Goal: Task Accomplishment & Management: Manage account settings

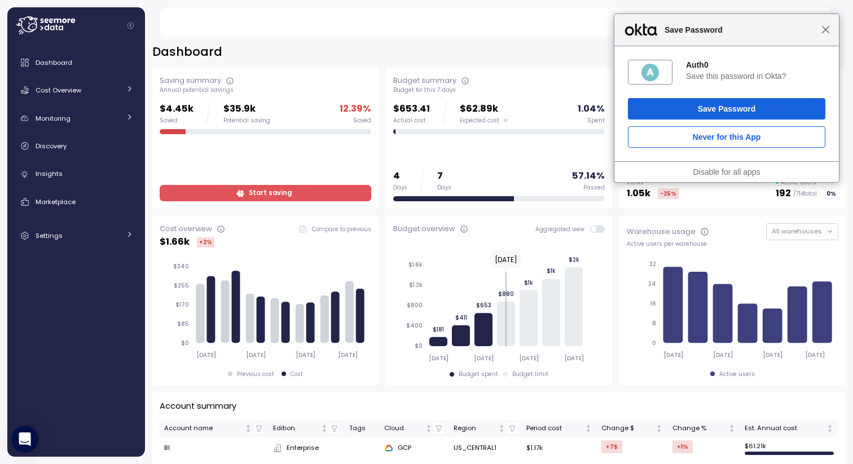
click at [825, 28] on span "Close" at bounding box center [825, 29] width 8 height 8
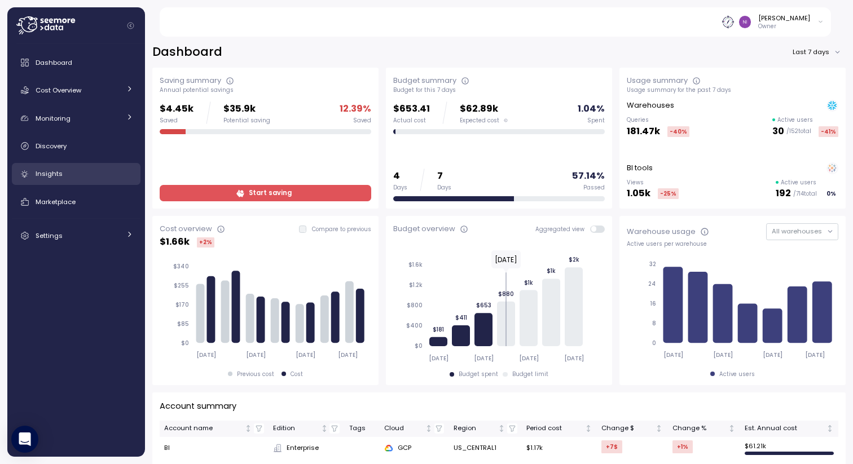
click at [37, 178] on span "Insights" at bounding box center [49, 173] width 27 height 9
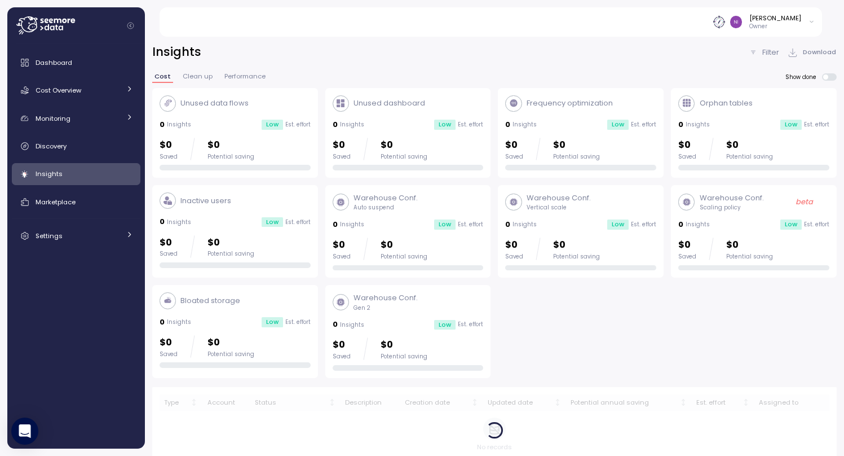
click at [86, 172] on div "Insights" at bounding box center [85, 173] width 98 height 11
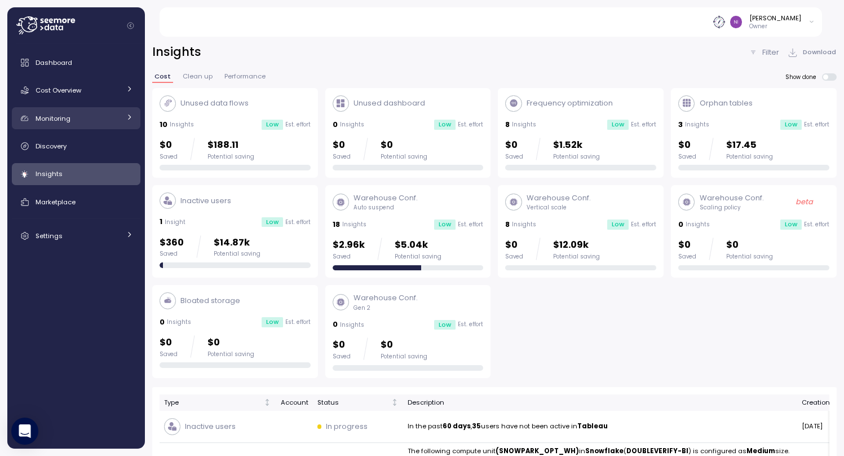
click at [65, 121] on span "Monitoring" at bounding box center [53, 118] width 35 height 9
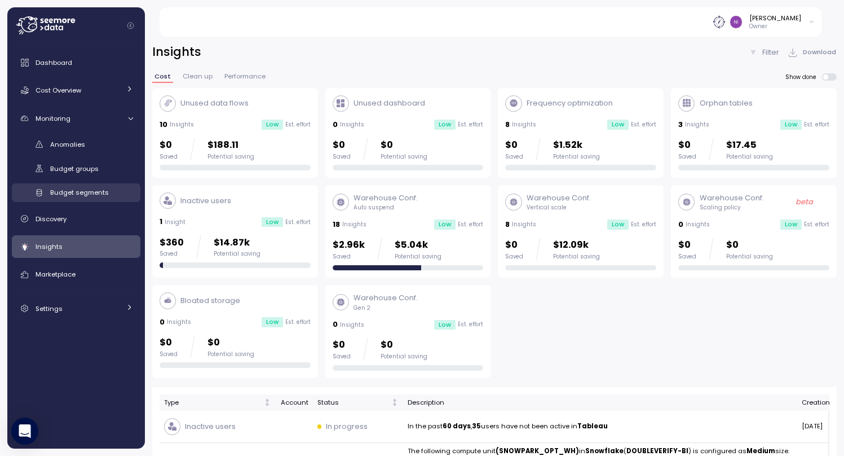
click at [83, 194] on span "Budget segments" at bounding box center [79, 192] width 59 height 9
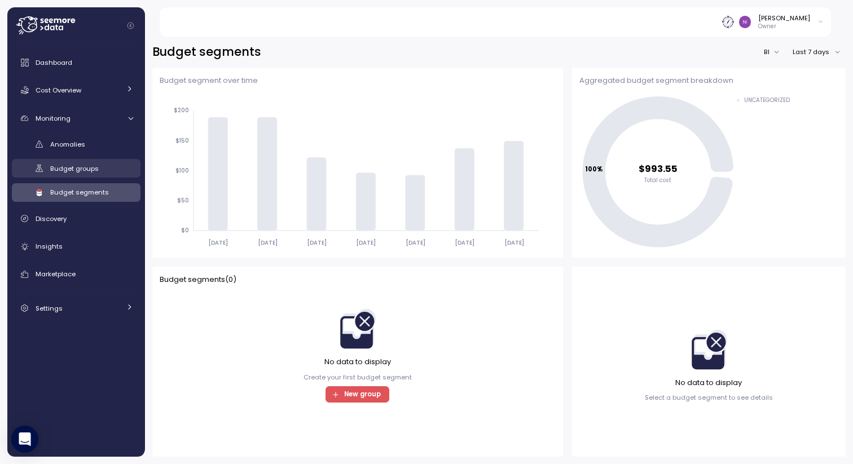
click at [83, 168] on span "Budget groups" at bounding box center [74, 168] width 49 height 9
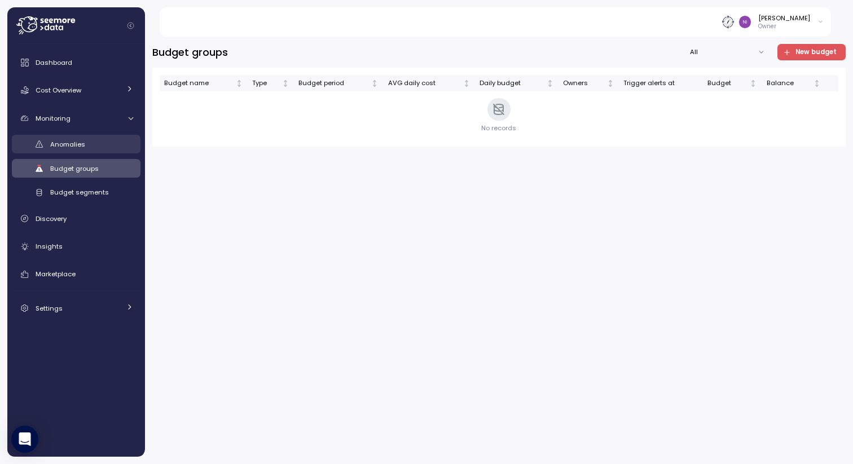
click at [64, 139] on div "Anomalies" at bounding box center [91, 144] width 83 height 11
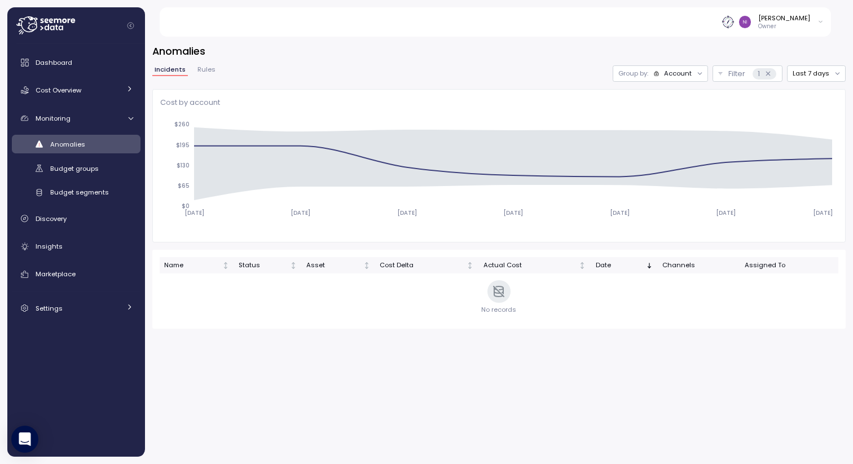
click at [686, 70] on div "Account" at bounding box center [678, 73] width 28 height 9
click at [570, 68] on div "Incidents Rules Group by: Account Filter 1 Last 7 days" at bounding box center [498, 73] width 693 height 16
click at [62, 171] on span "Budget groups" at bounding box center [74, 168] width 49 height 9
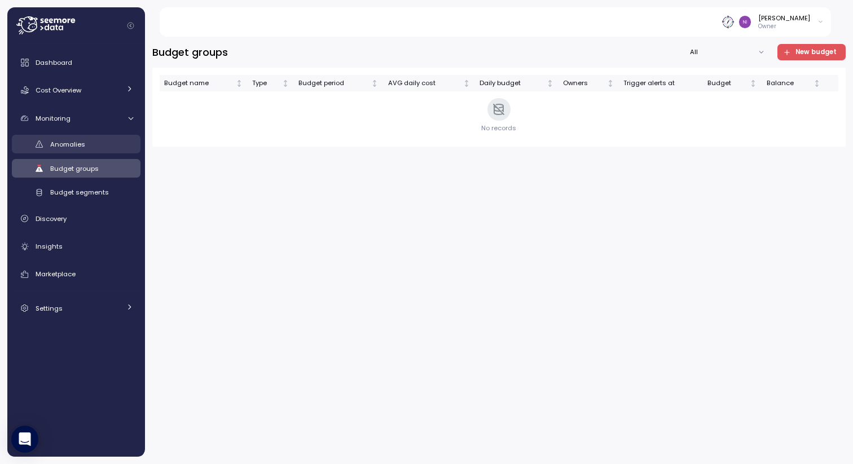
click at [72, 143] on span "Anomalies" at bounding box center [67, 144] width 35 height 9
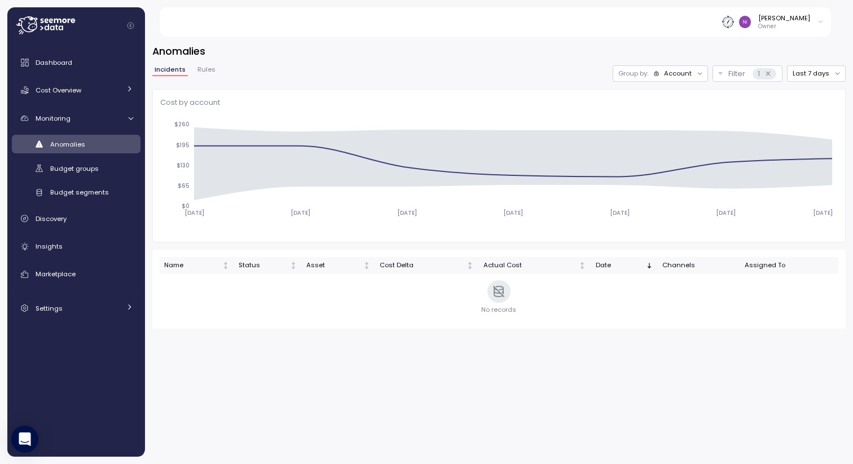
click at [209, 74] on button "Rules" at bounding box center [206, 72] width 23 height 10
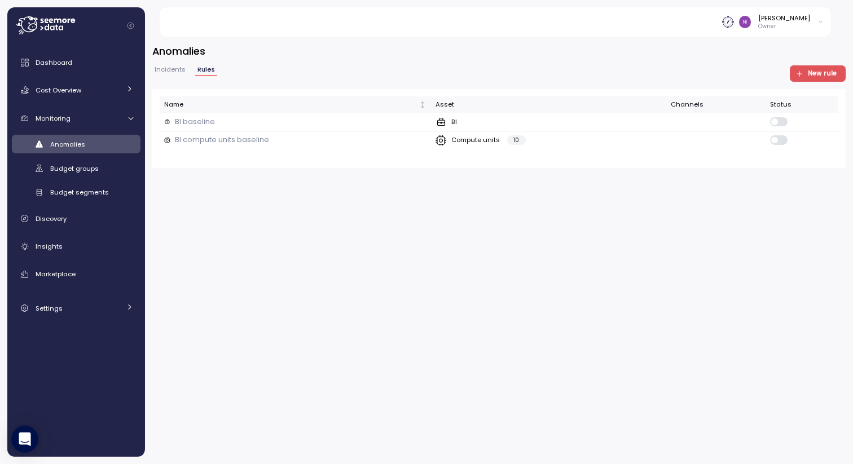
click at [174, 74] on button "Incidents" at bounding box center [170, 72] width 36 height 10
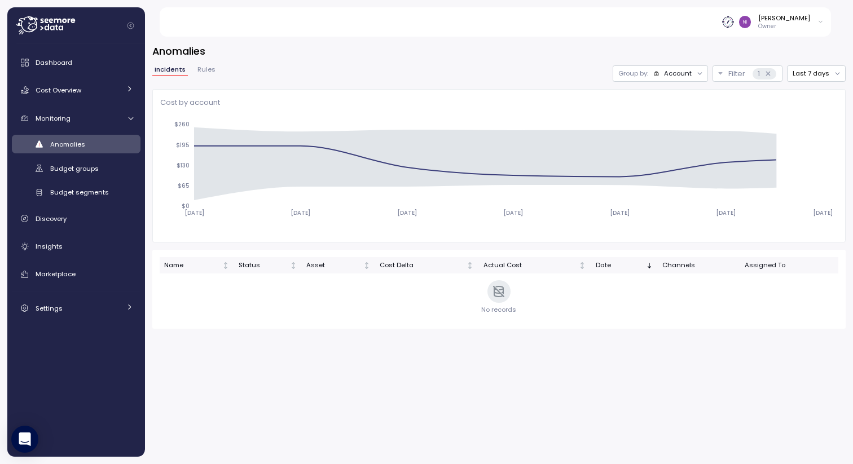
click at [679, 71] on div "Account" at bounding box center [678, 73] width 28 height 9
click at [668, 114] on p "Compute unit" at bounding box center [673, 117] width 45 height 9
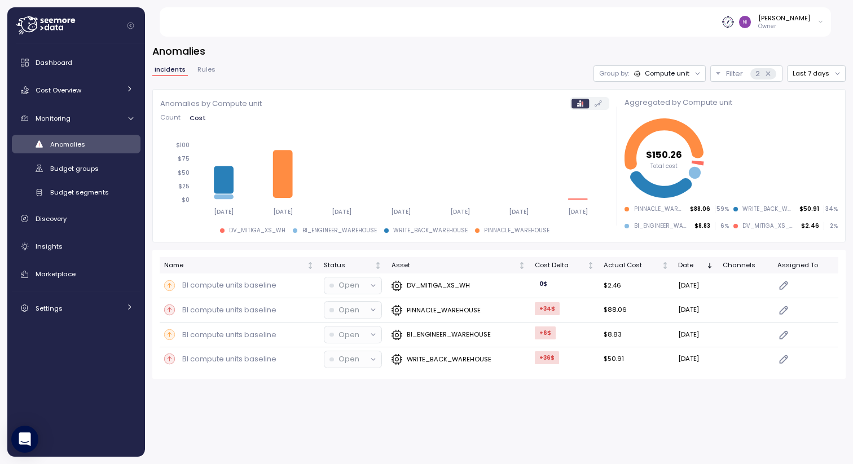
click at [205, 72] on span "Rules" at bounding box center [206, 70] width 18 height 6
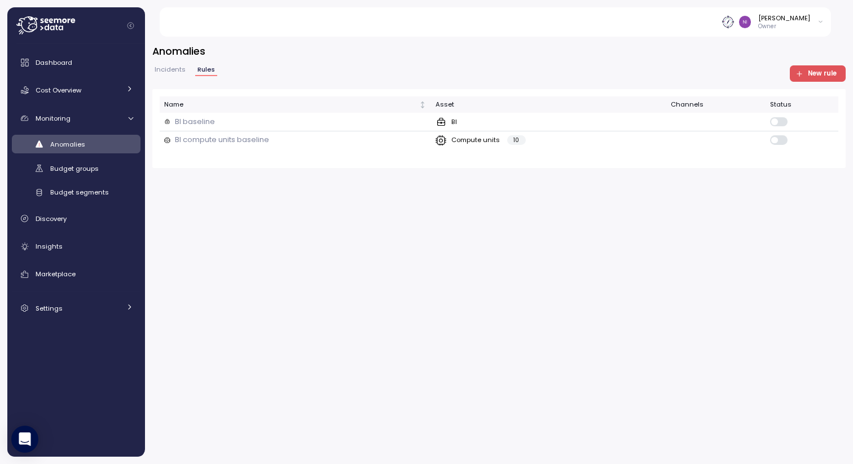
click at [175, 76] on div "Incidents Rules" at bounding box center [184, 74] width 65 height 15
click at [161, 73] on span "Incidents" at bounding box center [170, 70] width 31 height 6
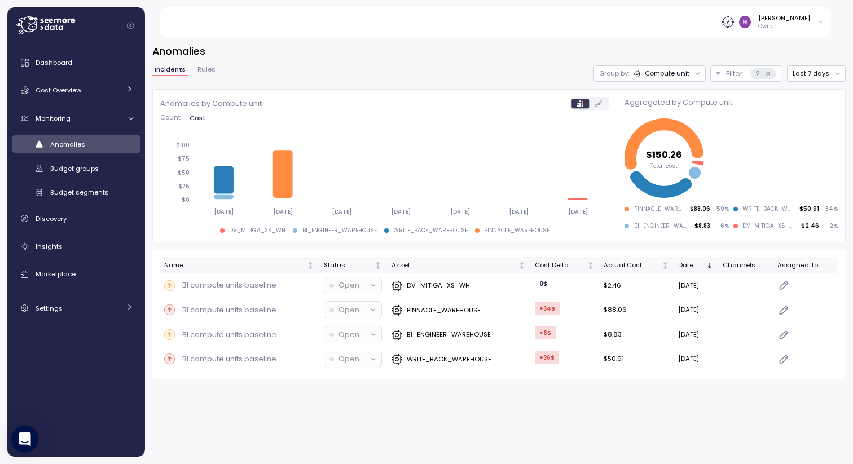
click at [202, 73] on span "Rules" at bounding box center [206, 70] width 18 height 6
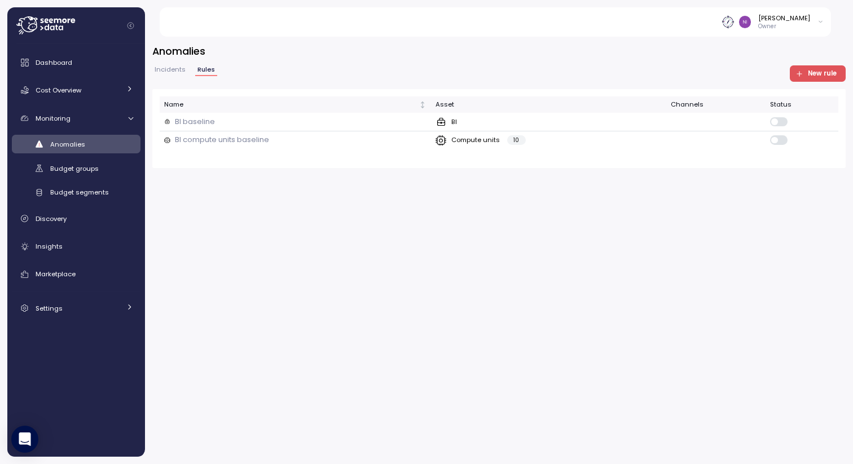
click at [810, 73] on span "New rule" at bounding box center [822, 73] width 29 height 15
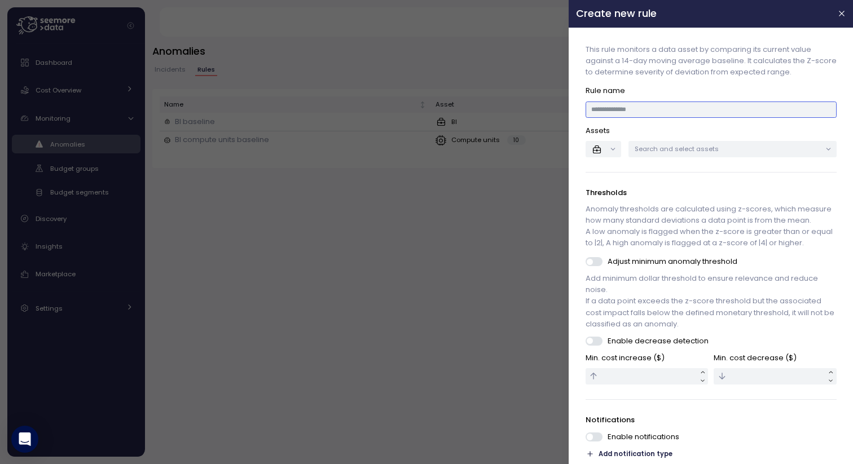
click at [622, 110] on input at bounding box center [710, 110] width 251 height 16
click at [611, 144] on button "button" at bounding box center [603, 149] width 36 height 16
click at [609, 188] on icon at bounding box center [607, 189] width 11 height 11
click at [655, 149] on p "Search and select assets" at bounding box center [728, 148] width 186 height 9
click at [651, 127] on p "Assets" at bounding box center [710, 130] width 251 height 11
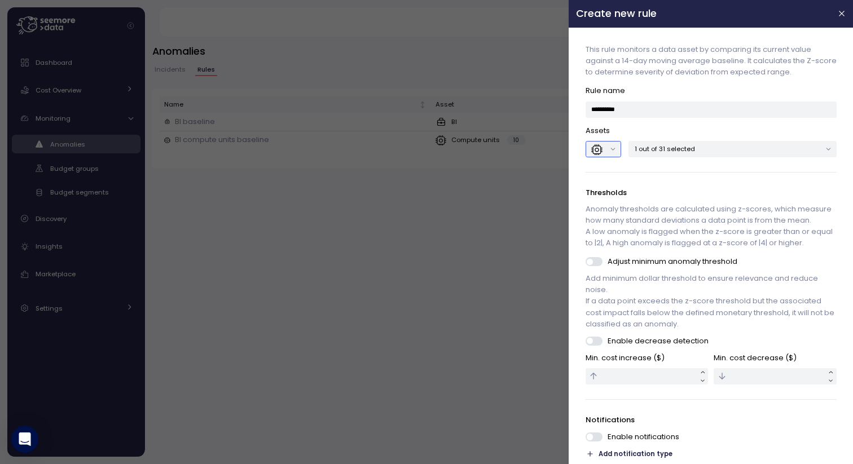
click at [612, 153] on button "button" at bounding box center [603, 149] width 36 height 16
click at [669, 185] on div "This rule monitors a data asset by comparing its current value against a 14-day…" at bounding box center [711, 290] width 270 height 510
click at [634, 111] on input "*********" at bounding box center [710, 110] width 251 height 16
drag, startPoint x: 627, startPoint y: 109, endPoint x: 582, endPoint y: 108, distance: 45.1
click at [582, 108] on div "**********" at bounding box center [711, 290] width 270 height 510
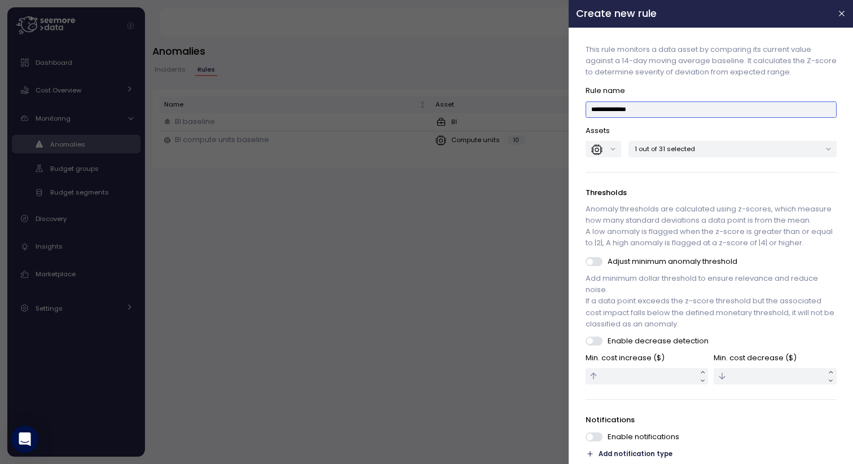
click at [723, 152] on p "1 out of 31 selected" at bounding box center [728, 148] width 186 height 9
drag, startPoint x: 652, startPoint y: 110, endPoint x: 562, endPoint y: 109, distance: 90.2
click at [562, 464] on div "**********" at bounding box center [426, 464] width 853 height 0
click at [673, 146] on p "1 out of 31 selected" at bounding box center [728, 148] width 186 height 9
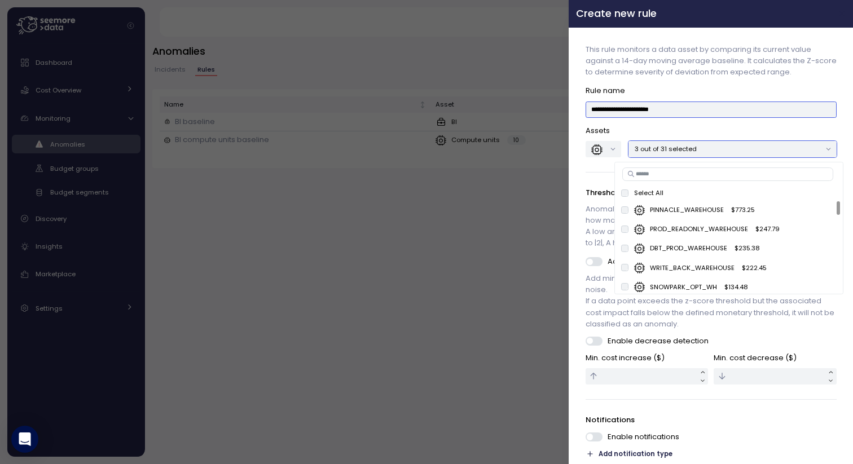
type input "**********"
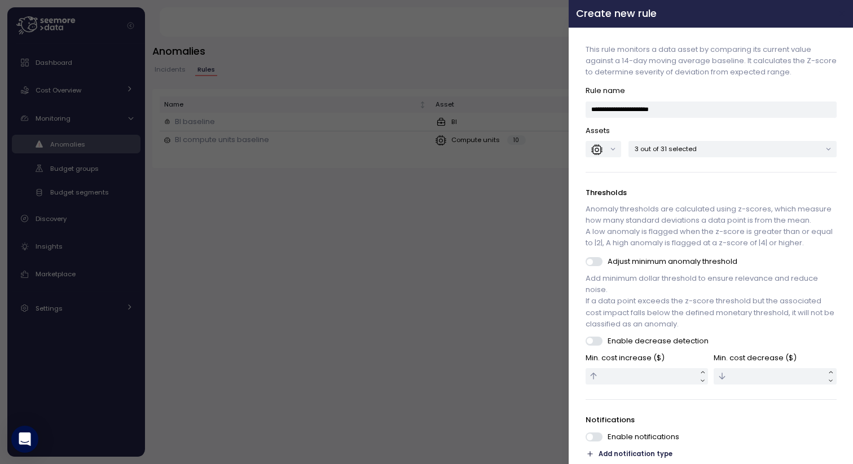
click at [837, 17] on icon "button" at bounding box center [841, 13] width 9 height 9
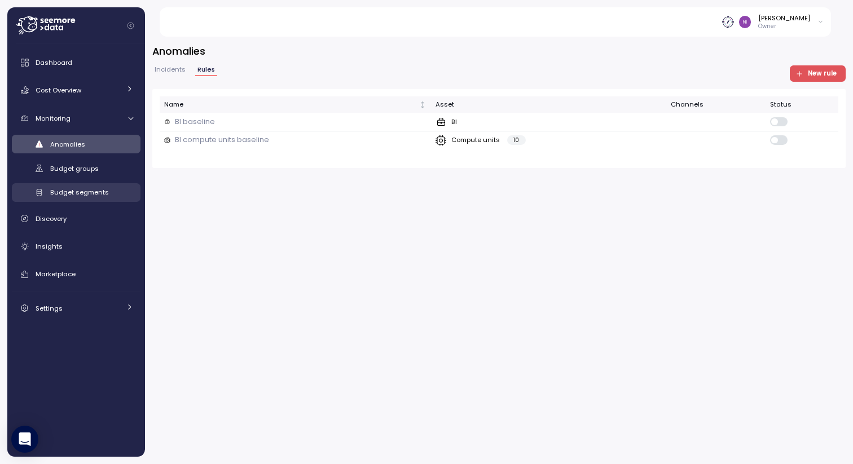
click at [90, 190] on span "Budget segments" at bounding box center [79, 192] width 59 height 9
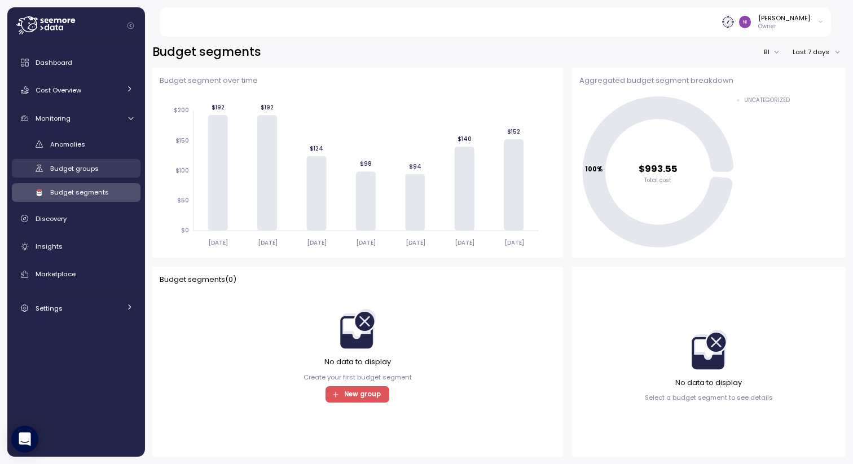
click at [84, 167] on span "Budget groups" at bounding box center [74, 168] width 49 height 9
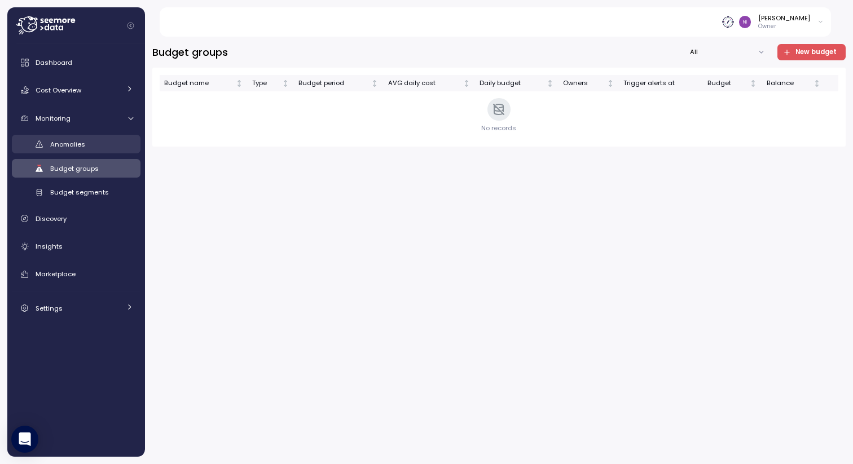
click at [78, 151] on link "Anomalies" at bounding box center [76, 144] width 129 height 19
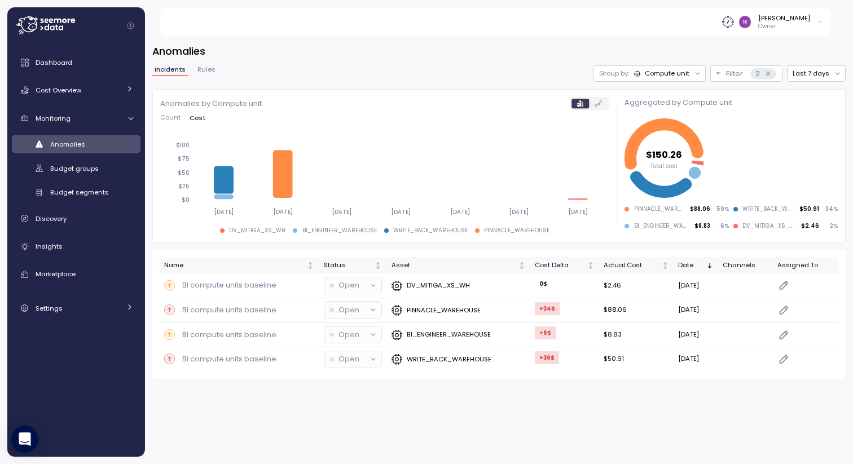
click at [205, 68] on span "Rules" at bounding box center [206, 70] width 18 height 6
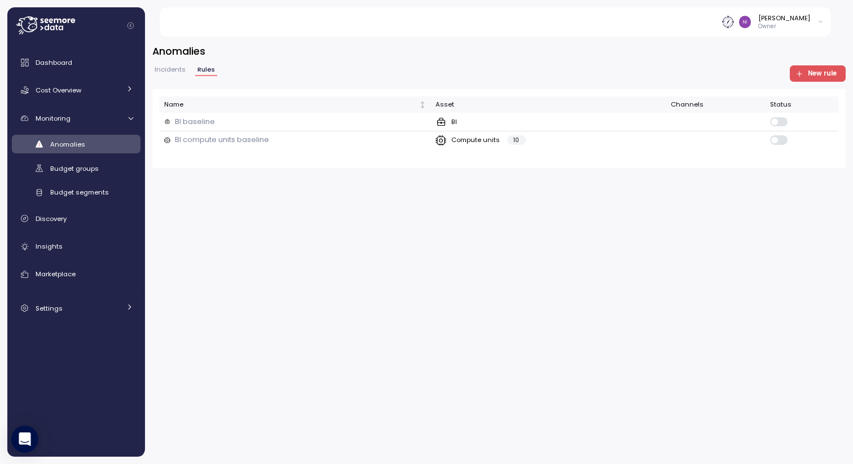
click at [813, 76] on span "New rule" at bounding box center [822, 73] width 29 height 15
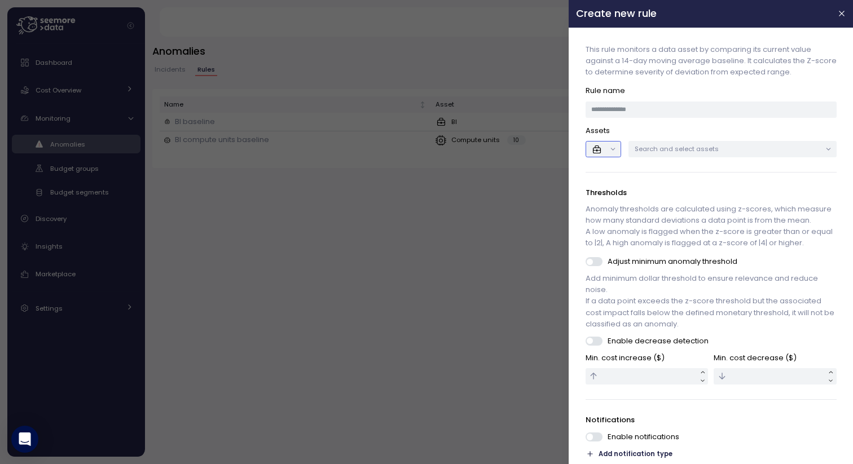
click at [610, 153] on button "button" at bounding box center [603, 149] width 36 height 16
click at [604, 187] on icon at bounding box center [607, 189] width 11 height 11
click at [617, 115] on input at bounding box center [710, 110] width 251 height 16
click at [693, 151] on p "Search and select assets" at bounding box center [728, 148] width 186 height 9
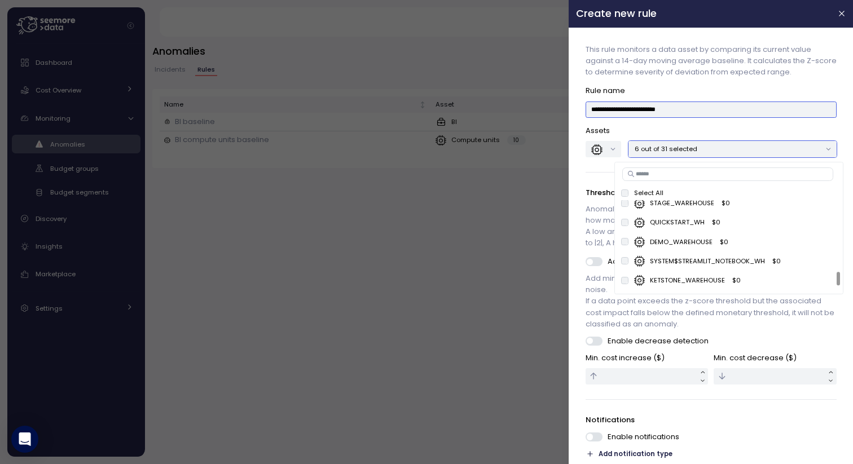
scroll to position [505, 0]
type input "**********"
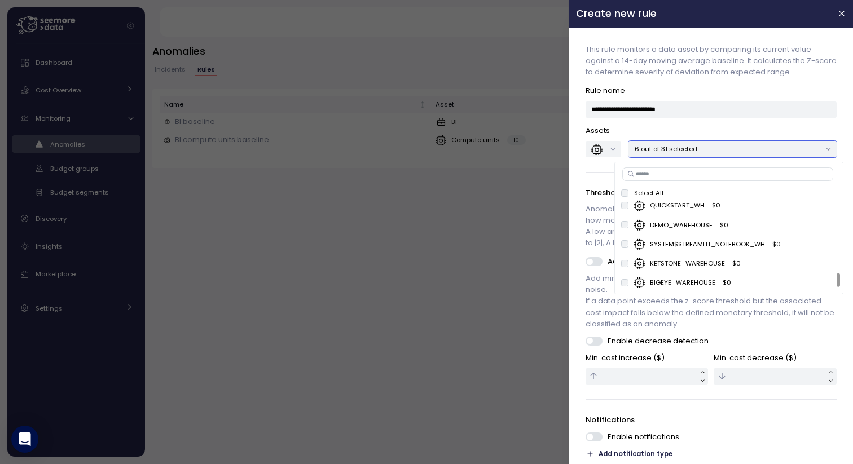
click at [590, 183] on div "**********" at bounding box center [711, 290] width 270 height 510
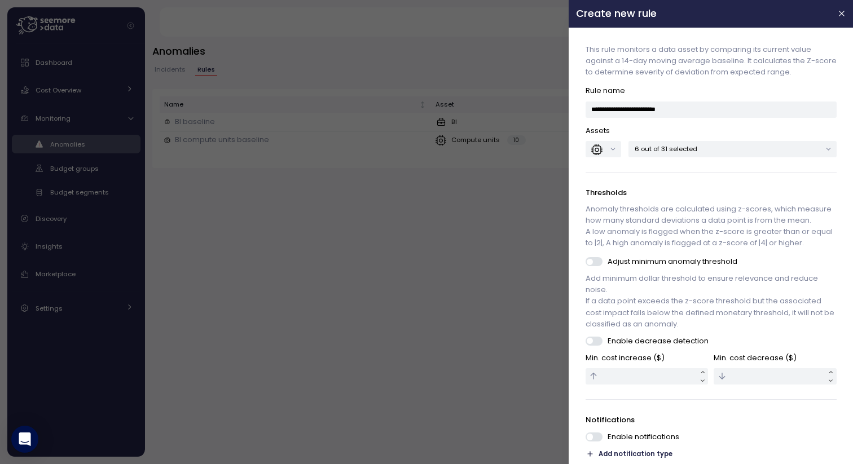
click at [691, 152] on p "6 out of 31 selected" at bounding box center [728, 148] width 186 height 9
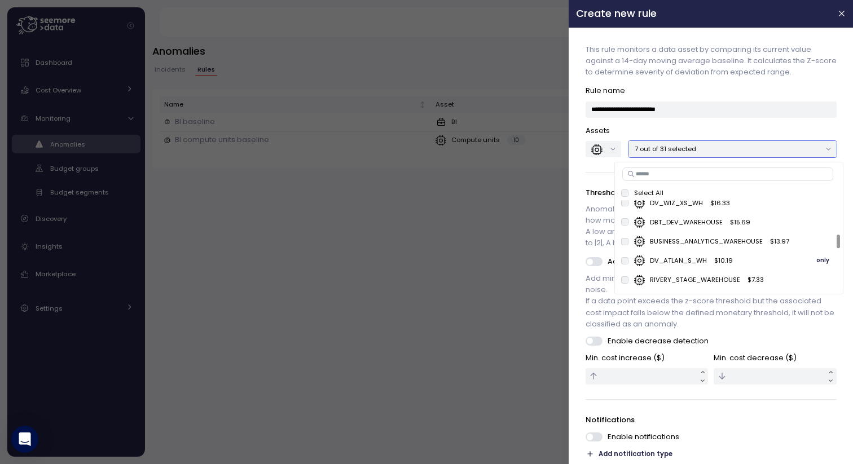
scroll to position [218, 0]
click at [695, 178] on input at bounding box center [728, 175] width 212 height 14
type input "****"
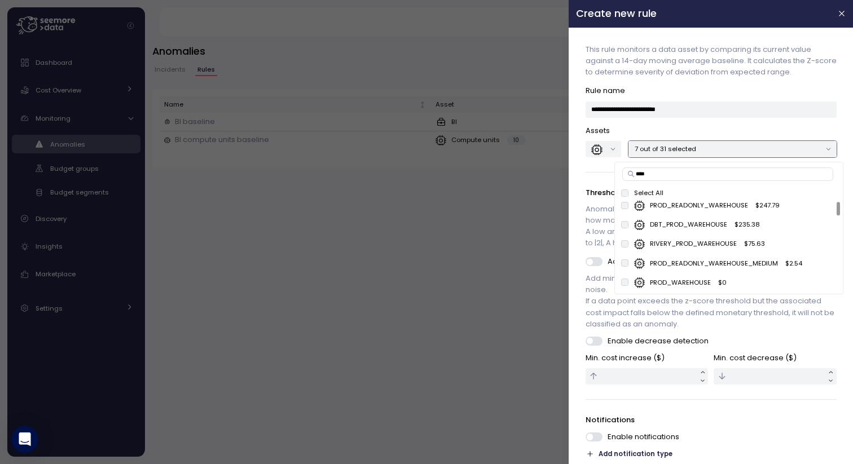
scroll to position [5, 0]
click at [509, 257] on div at bounding box center [426, 232] width 853 height 464
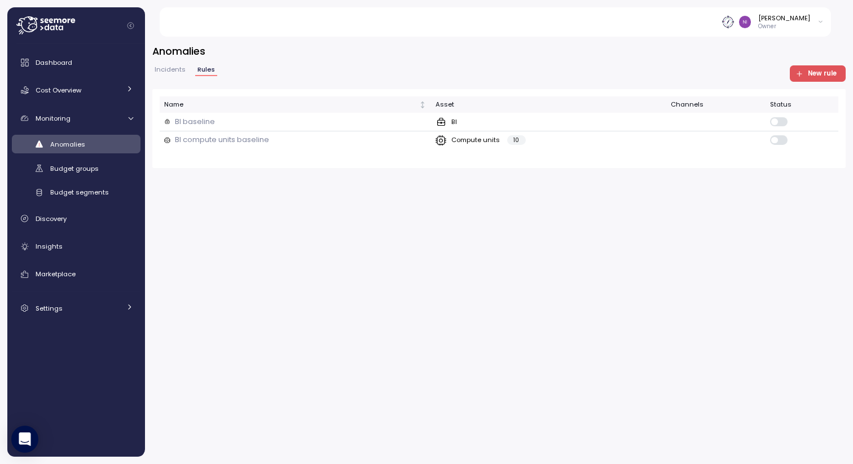
click at [805, 69] on span "New rule" at bounding box center [815, 73] width 41 height 15
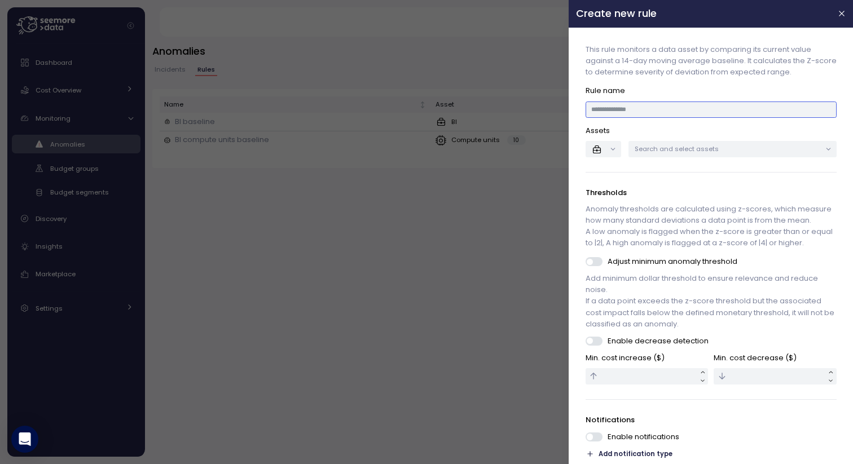
click at [623, 112] on input at bounding box center [710, 110] width 251 height 16
click at [628, 109] on input at bounding box center [710, 110] width 251 height 16
type input "**********"
click at [611, 149] on button "button" at bounding box center [603, 149] width 36 height 16
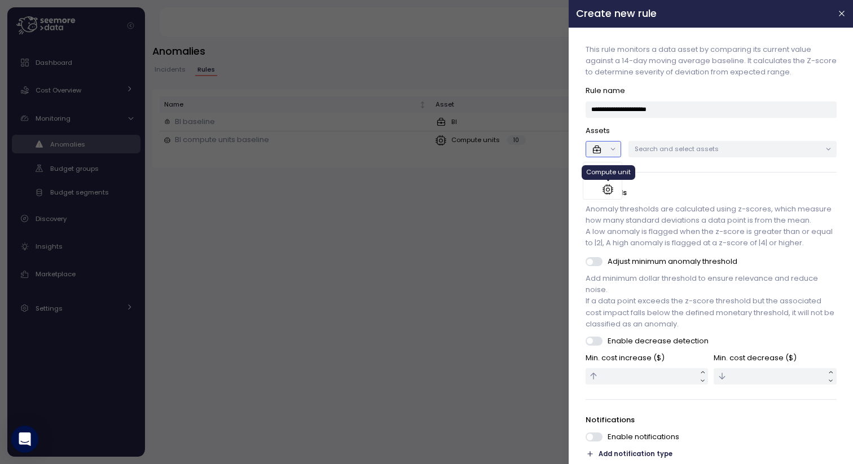
click at [607, 184] on icon at bounding box center [607, 189] width 11 height 11
click at [663, 135] on p "Assets" at bounding box center [710, 130] width 251 height 11
click at [658, 147] on p "Search and select assets" at bounding box center [728, 148] width 186 height 9
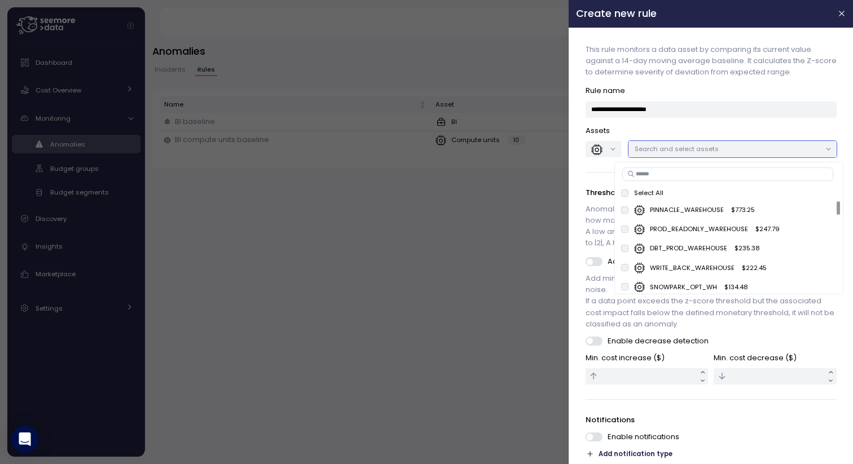
click at [647, 173] on input at bounding box center [728, 175] width 212 height 14
click at [624, 197] on div "Select All" at bounding box center [728, 192] width 215 height 9
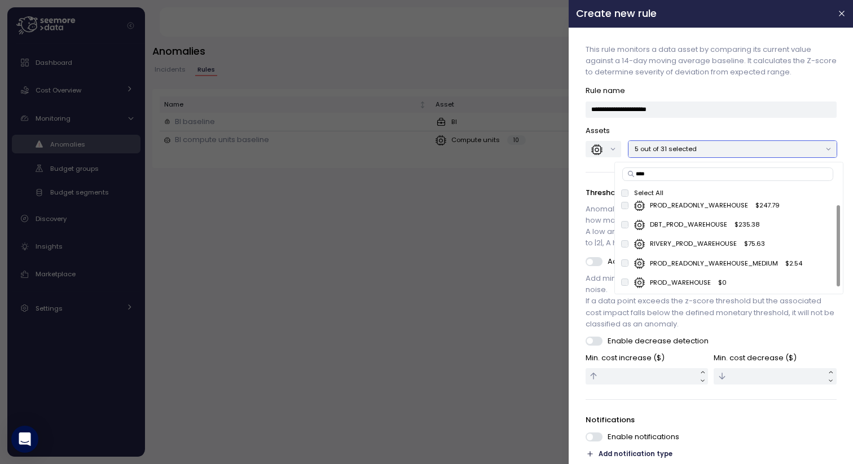
click at [643, 174] on input "****" at bounding box center [728, 175] width 212 height 14
type input "*****"
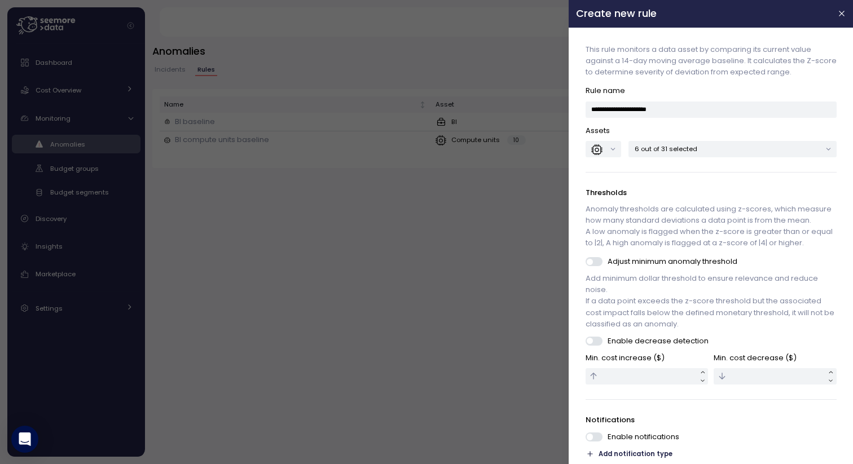
click at [594, 170] on div "**********" at bounding box center [711, 290] width 270 height 510
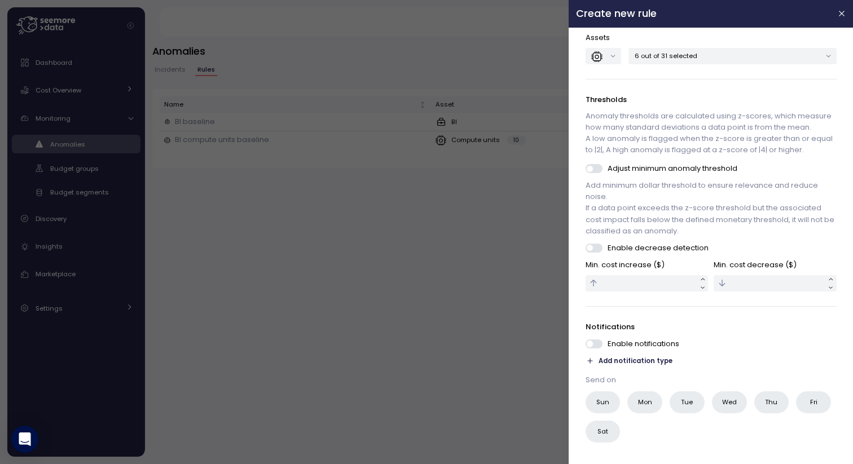
scroll to position [107, 0]
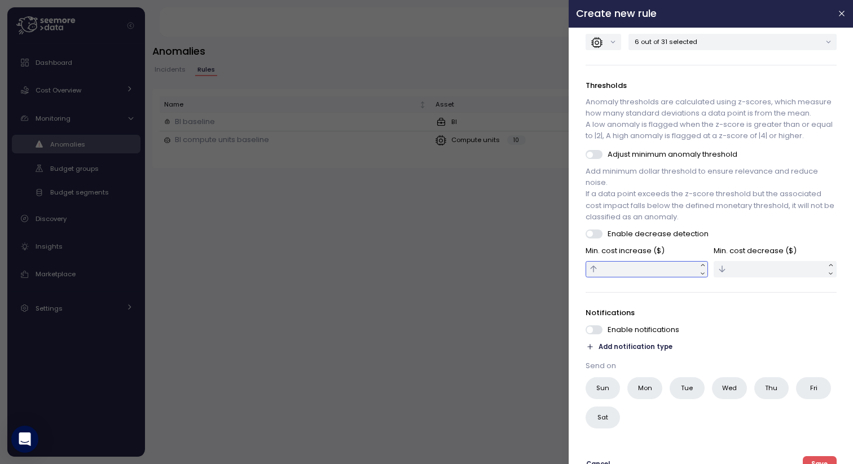
click at [632, 276] on input "text" at bounding box center [646, 269] width 123 height 16
type input "**"
click at [593, 237] on span at bounding box center [590, 234] width 6 height 6
click at [593, 159] on span at bounding box center [598, 154] width 11 height 9
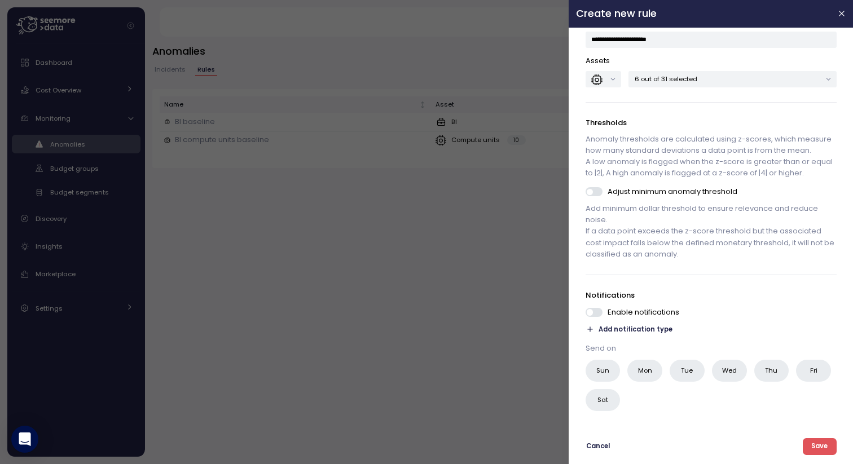
scroll to position [81, 0]
click at [600, 192] on span at bounding box center [598, 191] width 11 height 9
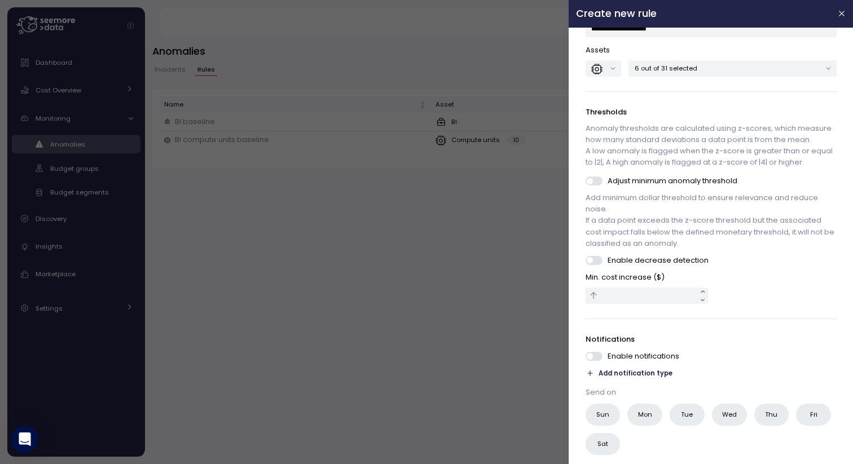
click at [596, 265] on span at bounding box center [598, 260] width 11 height 9
click at [593, 263] on span at bounding box center [590, 260] width 6 height 6
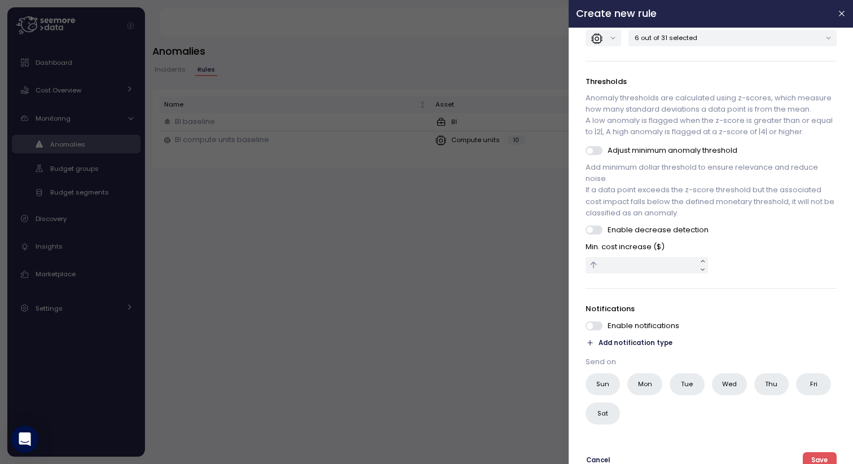
scroll to position [105, 0]
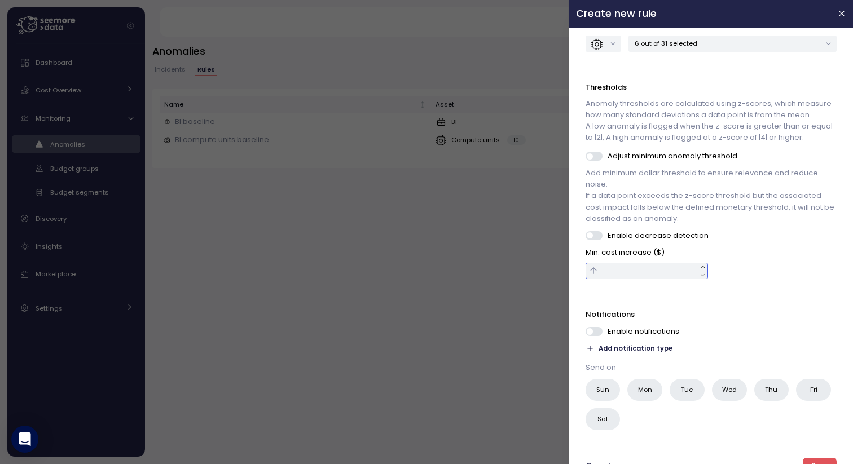
click at [626, 279] on input "text" at bounding box center [646, 271] width 123 height 16
click at [625, 279] on input "text" at bounding box center [646, 271] width 123 height 16
drag, startPoint x: 616, startPoint y: 282, endPoint x: 588, endPoint y: 281, distance: 28.8
click at [588, 279] on div "***" at bounding box center [646, 271] width 123 height 16
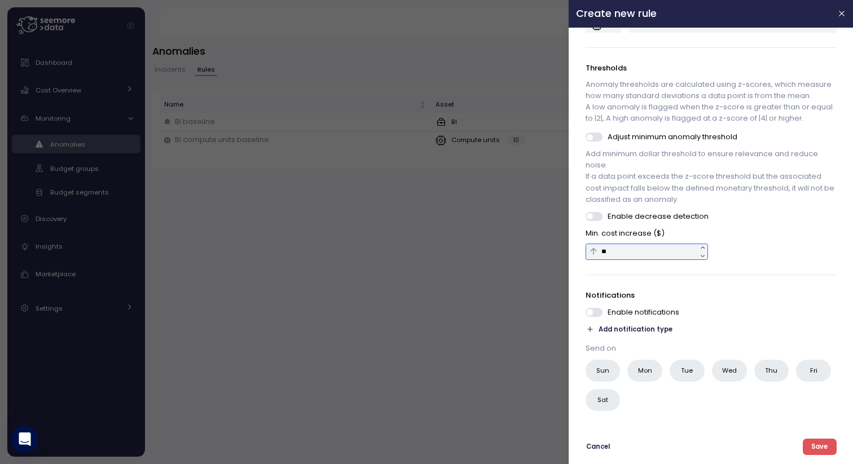
type input "**"
click at [628, 329] on span "Add notification type" at bounding box center [635, 329] width 74 height 11
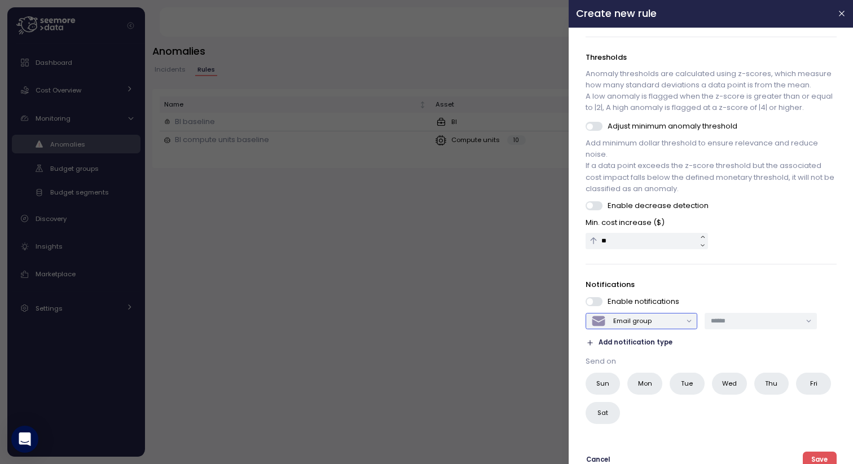
click at [646, 325] on div "Email group" at bounding box center [632, 320] width 38 height 9
click at [720, 301] on div "Notifications Enable notifications Email group Add notification type" at bounding box center [710, 313] width 251 height 69
click at [727, 326] on input "text" at bounding box center [756, 321] width 90 height 10
click at [721, 306] on div "Enable notifications" at bounding box center [710, 301] width 251 height 11
click at [656, 329] on div "Email group" at bounding box center [636, 321] width 90 height 15
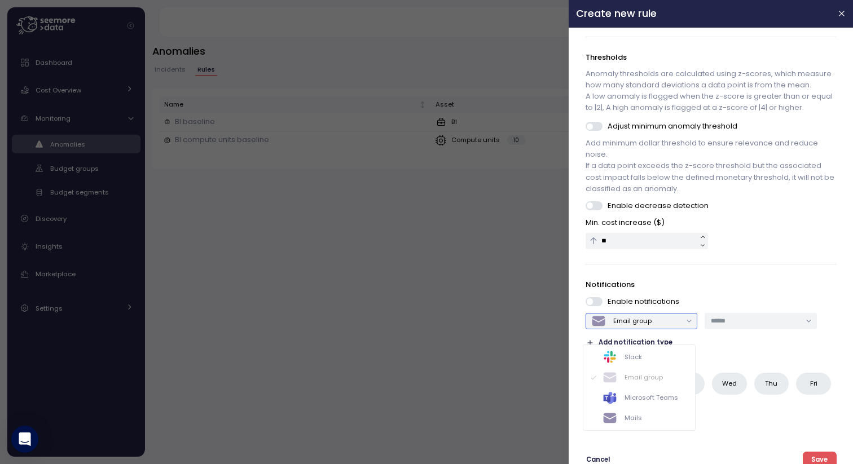
click at [629, 364] on div "Slack" at bounding box center [621, 357] width 39 height 15
click at [739, 326] on input "text" at bounding box center [756, 321] width 90 height 10
click at [741, 290] on p "Notifications" at bounding box center [710, 284] width 251 height 11
click at [672, 328] on div "Slack" at bounding box center [636, 321] width 90 height 15
click at [642, 417] on div "Mails" at bounding box center [639, 418] width 99 height 15
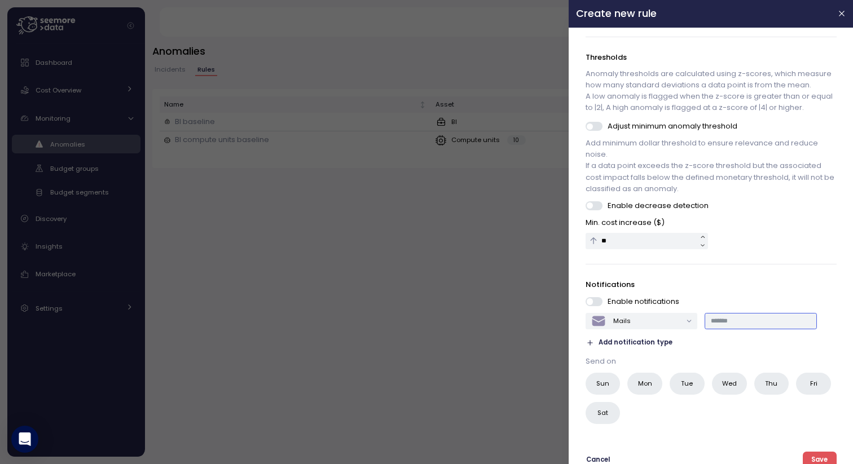
click at [720, 326] on input "text" at bounding box center [761, 321] width 100 height 10
click at [733, 326] on input "text" at bounding box center [761, 321] width 100 height 10
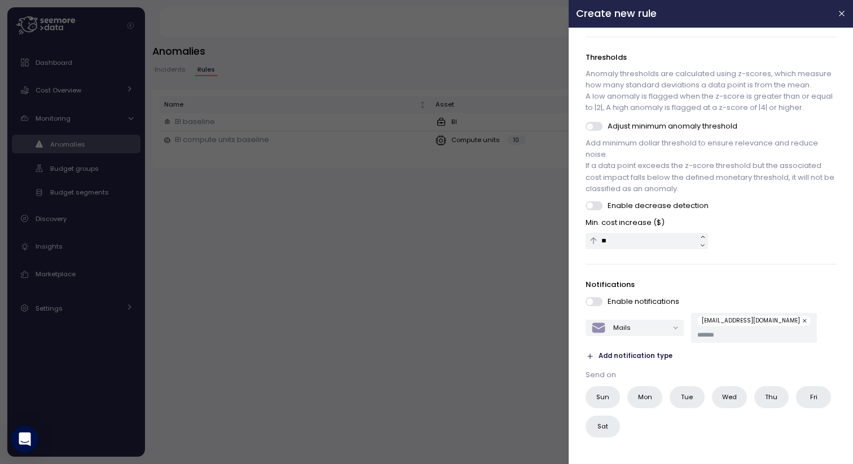
click at [641, 403] on span "Mon" at bounding box center [645, 397] width 14 height 12
click at [642, 403] on span "Mon" at bounding box center [645, 397] width 14 height 12
click at [614, 362] on span "Add notification type" at bounding box center [635, 356] width 74 height 11
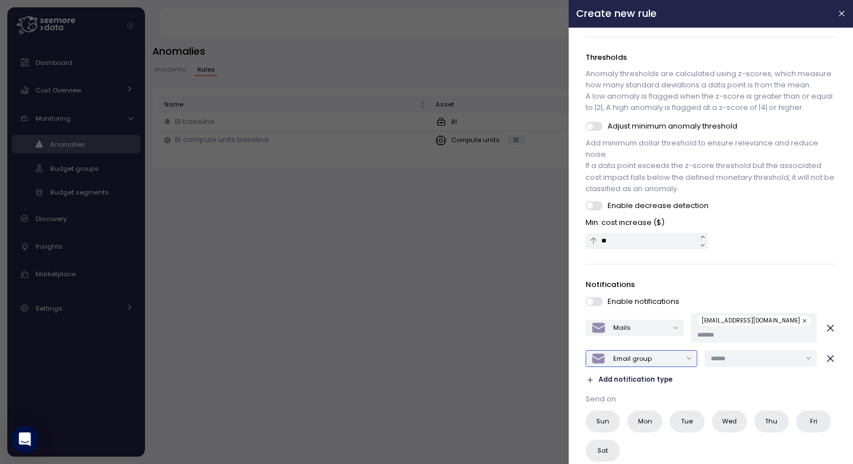
click at [619, 363] on div "Email group" at bounding box center [632, 358] width 38 height 9
click at [640, 285] on div "Slack" at bounding box center [632, 281] width 17 height 9
click at [775, 363] on input "text" at bounding box center [756, 359] width 90 height 10
click at [747, 364] on input "text" at bounding box center [756, 359] width 90 height 10
click at [825, 364] on icon "button" at bounding box center [830, 358] width 11 height 11
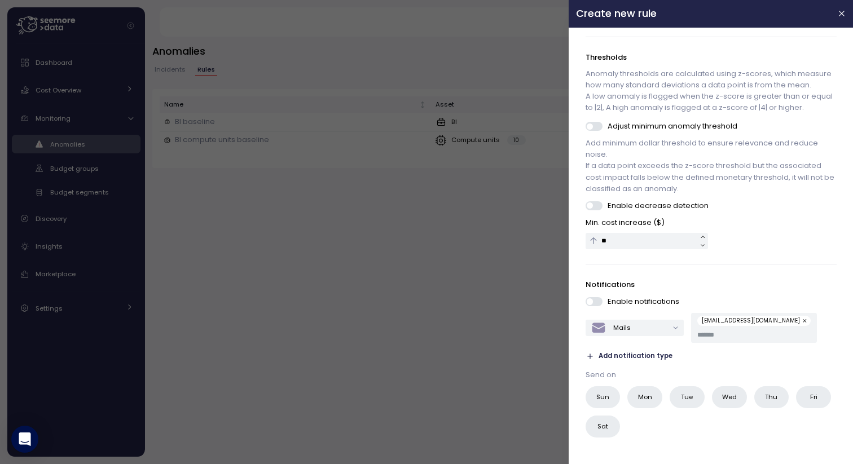
click at [644, 403] on span "Mon" at bounding box center [645, 397] width 14 height 12
click at [684, 403] on span "Tue" at bounding box center [687, 397] width 12 height 12
click at [732, 403] on span "Wed" at bounding box center [729, 397] width 15 height 12
click at [766, 403] on span "Thu" at bounding box center [771, 397] width 12 height 12
click at [810, 403] on span "Fri" at bounding box center [813, 397] width 7 height 12
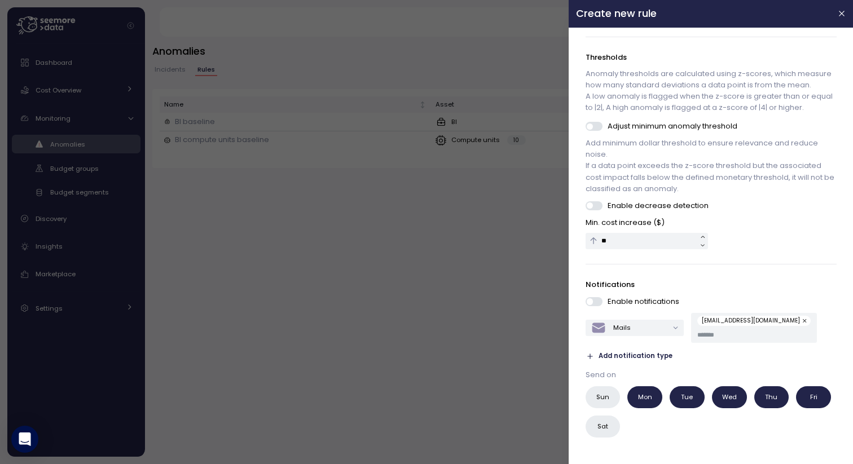
scroll to position [173, 0]
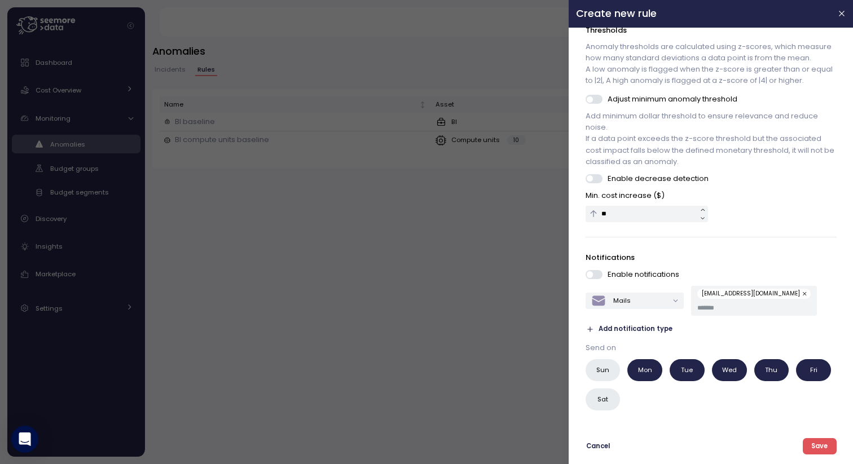
click at [811, 444] on span "Save" at bounding box center [819, 446] width 16 height 15
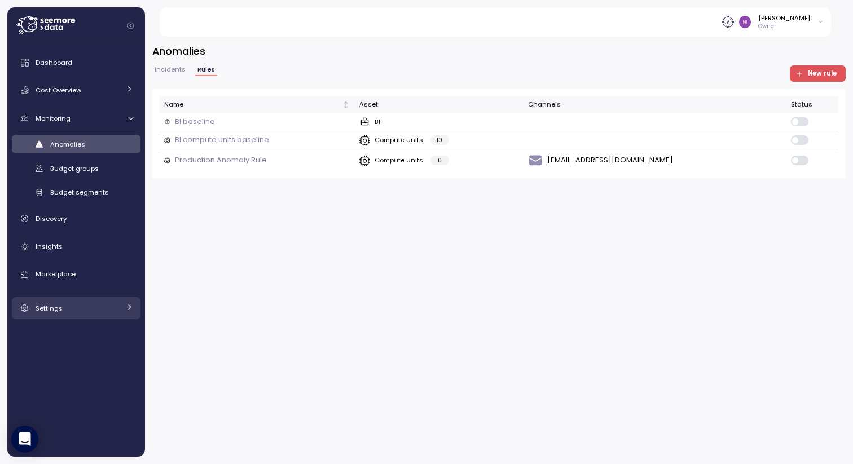
click at [60, 308] on span "Settings" at bounding box center [49, 308] width 27 height 9
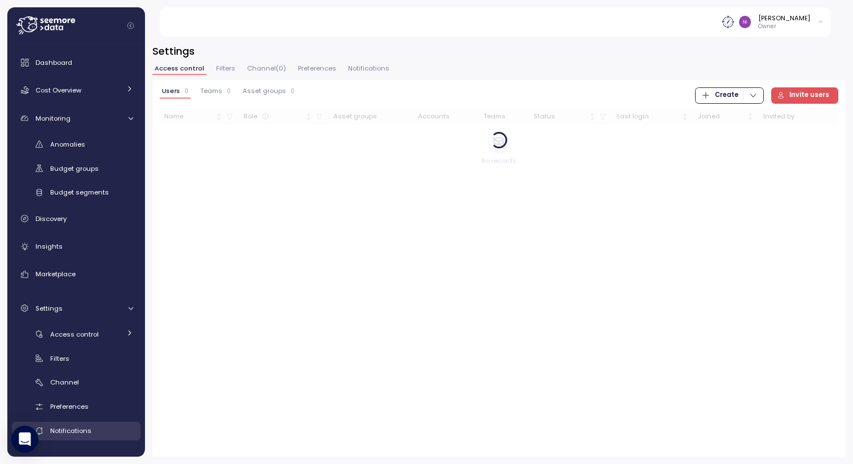
click at [70, 426] on div "Notifications" at bounding box center [91, 430] width 83 height 11
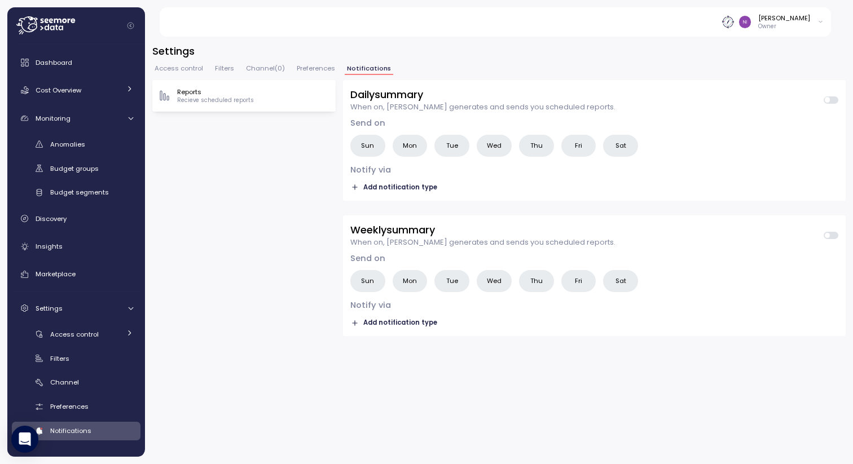
click at [320, 69] on span "Preferences" at bounding box center [316, 68] width 38 height 6
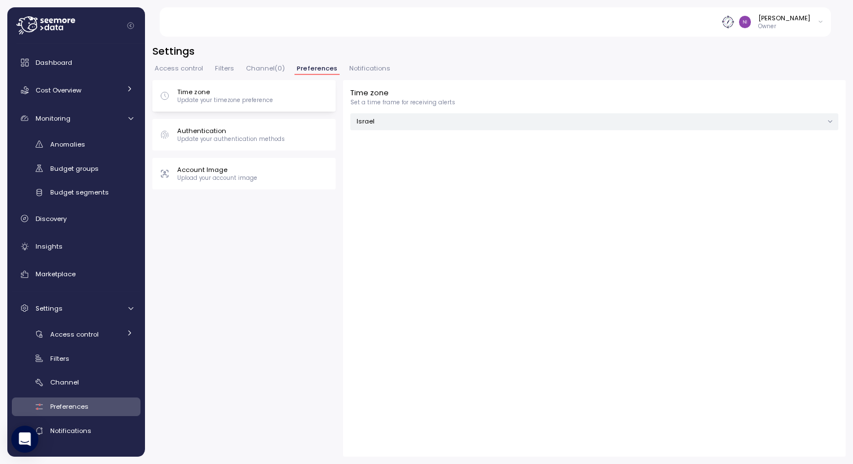
click at [221, 68] on span "Filters" at bounding box center [224, 68] width 19 height 6
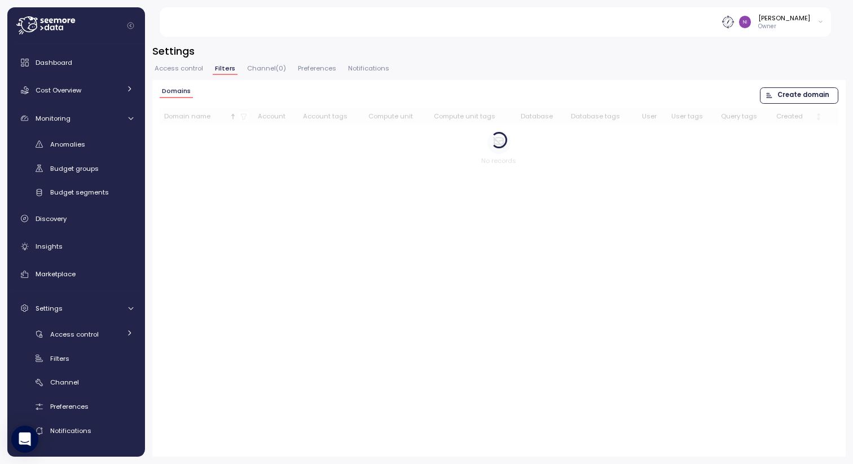
click at [185, 65] on span "Access control" at bounding box center [179, 68] width 49 height 6
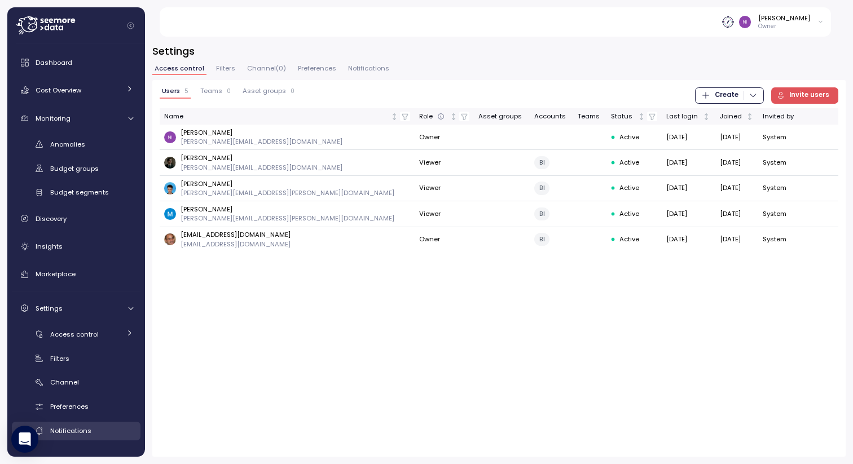
click at [73, 431] on span "Notifications" at bounding box center [70, 430] width 41 height 9
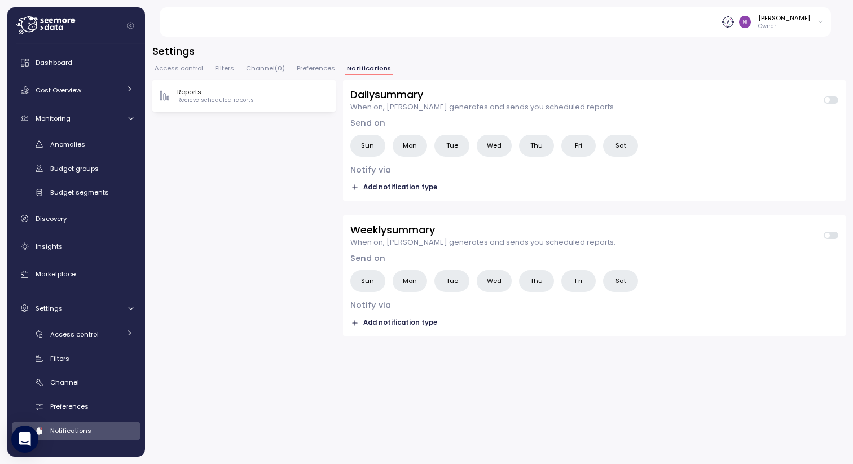
click at [227, 96] on p "Recieve scheduled reports" at bounding box center [215, 100] width 77 height 8
click at [78, 283] on link "Marketplace" at bounding box center [76, 274] width 129 height 23
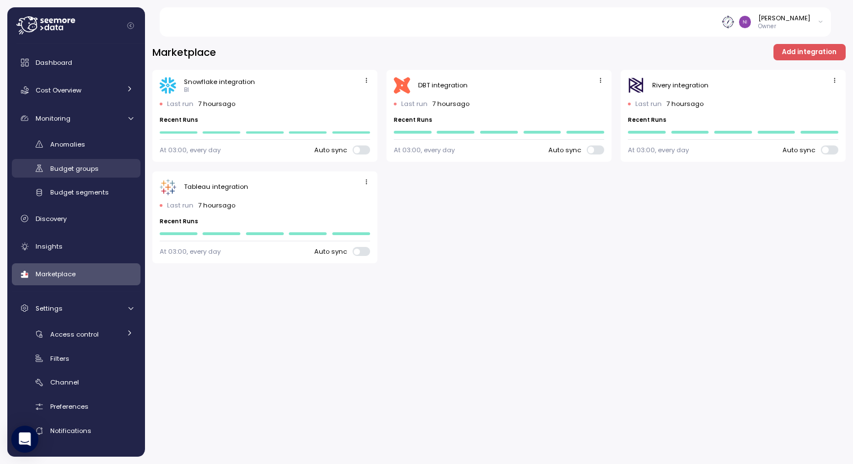
click at [78, 170] on span "Budget groups" at bounding box center [74, 168] width 49 height 9
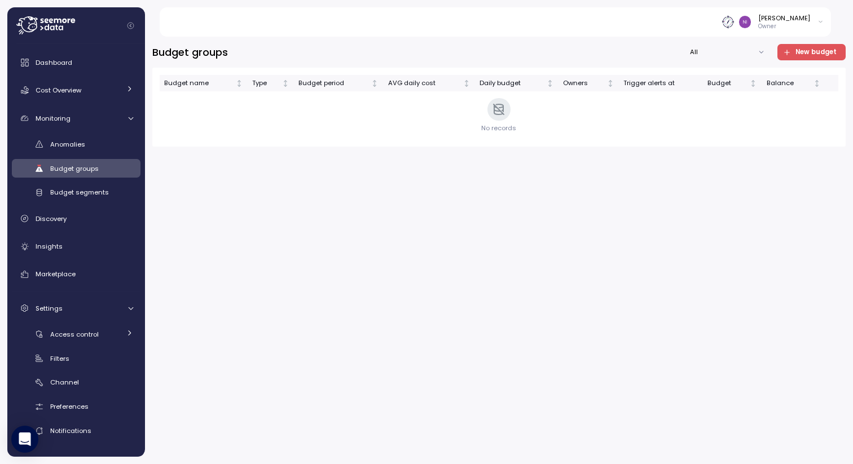
click at [73, 154] on div "Anomalies Budget groups Budget segments" at bounding box center [76, 168] width 129 height 67
click at [82, 147] on span "Anomalies" at bounding box center [67, 144] width 35 height 9
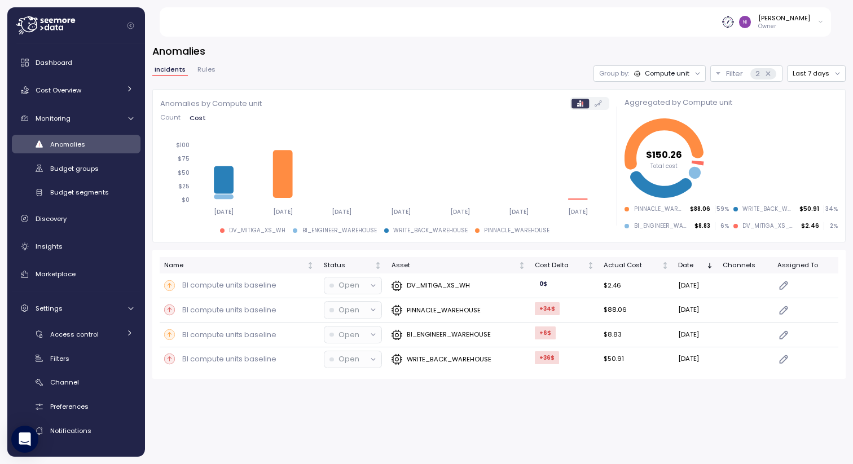
click at [199, 73] on span "Rules" at bounding box center [206, 70] width 18 height 6
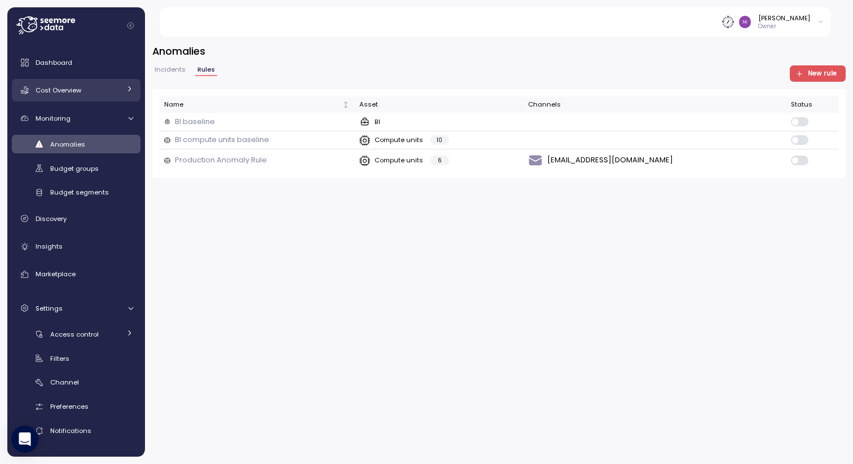
click at [45, 90] on span "Cost Overview" at bounding box center [59, 90] width 46 height 9
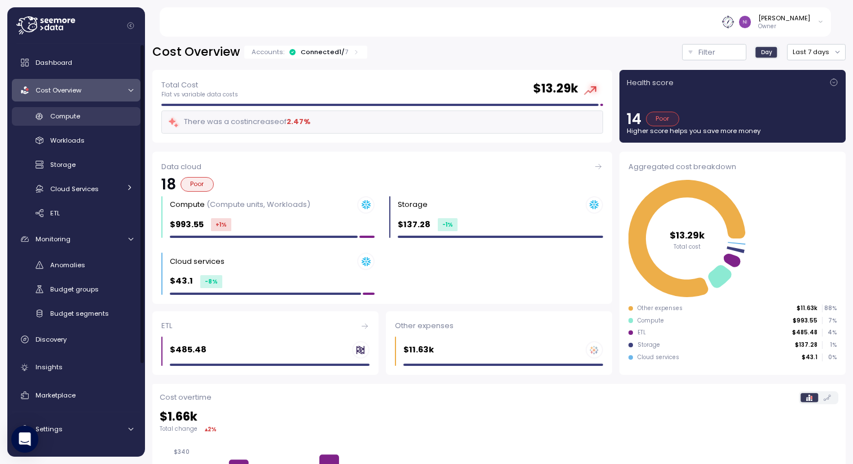
click at [94, 122] on link "Compute" at bounding box center [76, 116] width 129 height 19
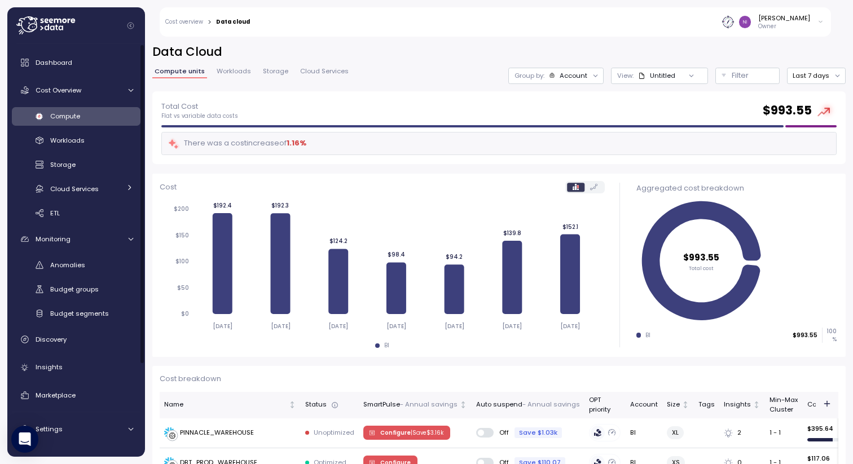
click at [559, 79] on div "Account" at bounding box center [573, 75] width 28 height 9
click at [562, 116] on p "Budget segment" at bounding box center [562, 118] width 55 height 9
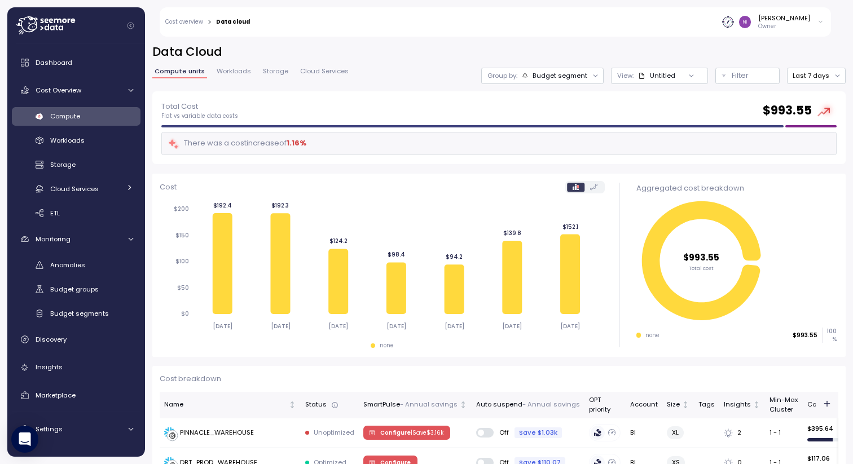
click at [579, 74] on div "Budget segment" at bounding box center [559, 75] width 55 height 9
click at [553, 99] on div "Account" at bounding box center [538, 101] width 78 height 14
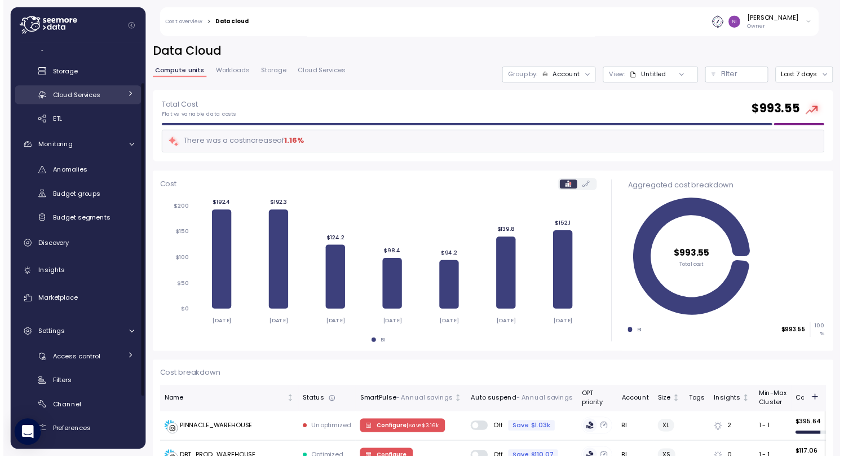
scroll to position [99, 0]
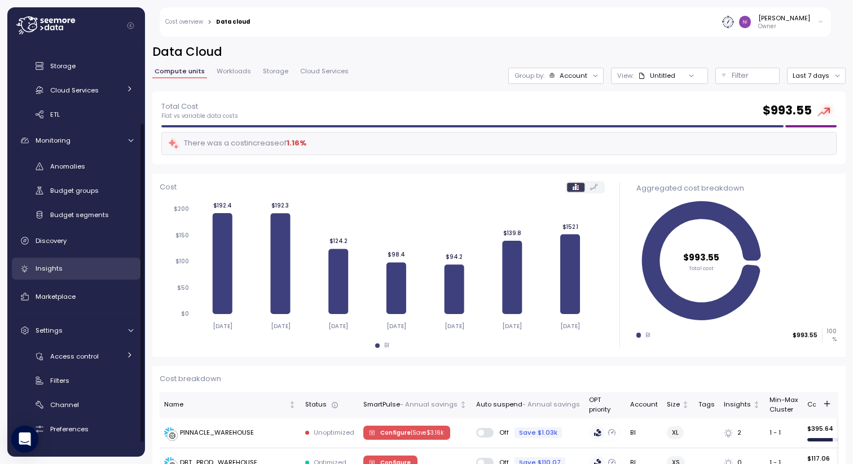
click at [45, 272] on span "Insights" at bounding box center [49, 268] width 27 height 9
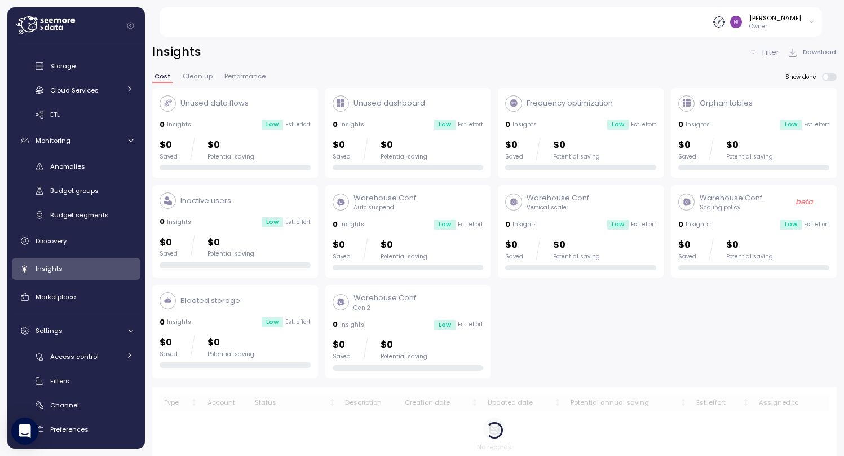
click at [610, 320] on div "Unused data flows 0 Insights Low Est. effort $0 Saved $0 Potential saving Unuse…" at bounding box center [494, 233] width 685 height 290
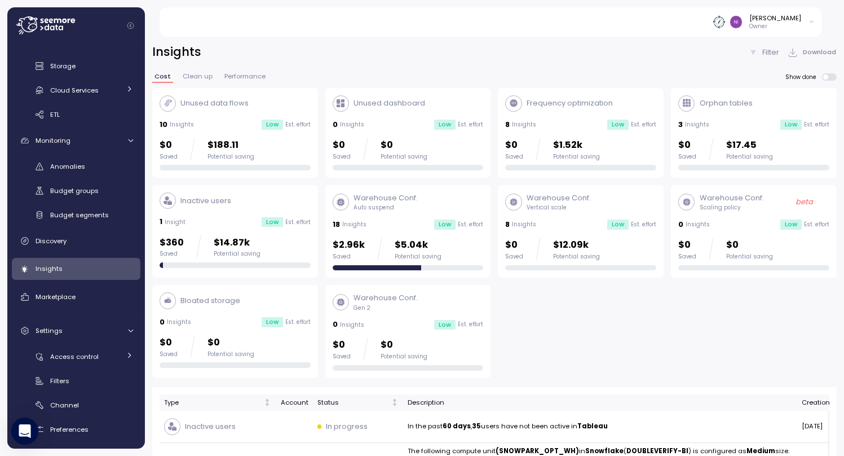
click at [535, 108] on p "Frequency optimization" at bounding box center [570, 103] width 86 height 11
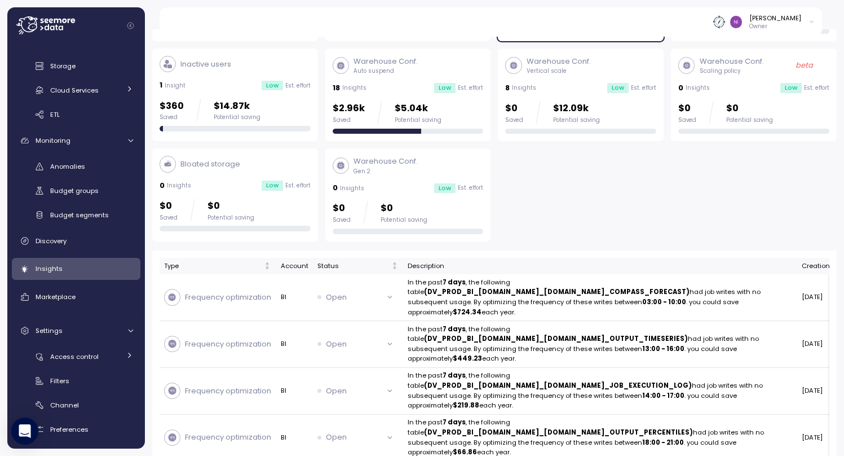
click at [580, 199] on div "Unused data flows 10 Insights Low Est. effort $0 Saved $188.11 Potential saving…" at bounding box center [494, 96] width 685 height 290
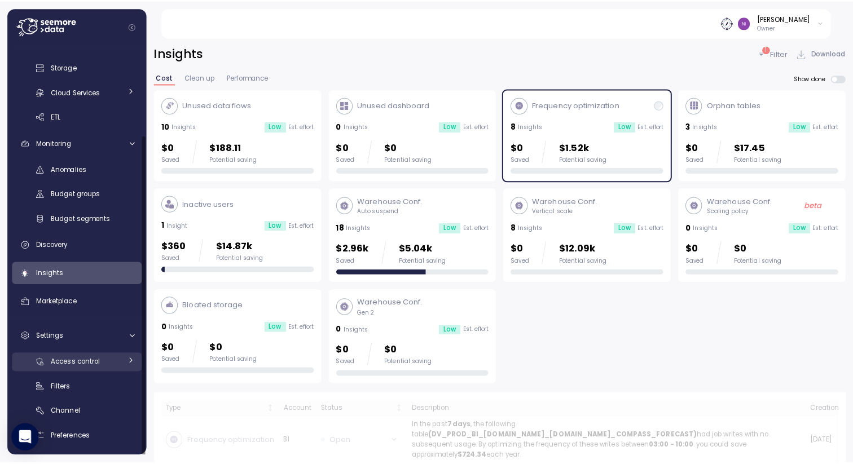
scroll to position [117, 0]
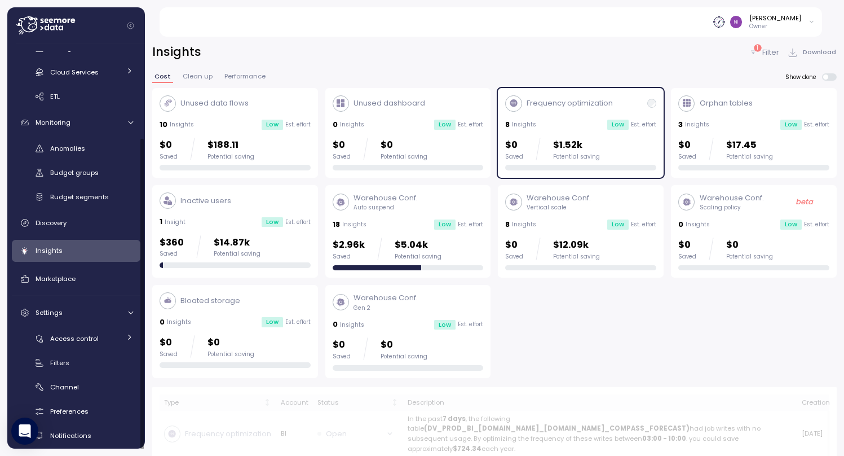
click at [53, 395] on div "Access control Users Teams Asset Groups Filters Channel Preferences Notificatio…" at bounding box center [76, 387] width 129 height 116
click at [66, 385] on span "Channel" at bounding box center [64, 386] width 29 height 9
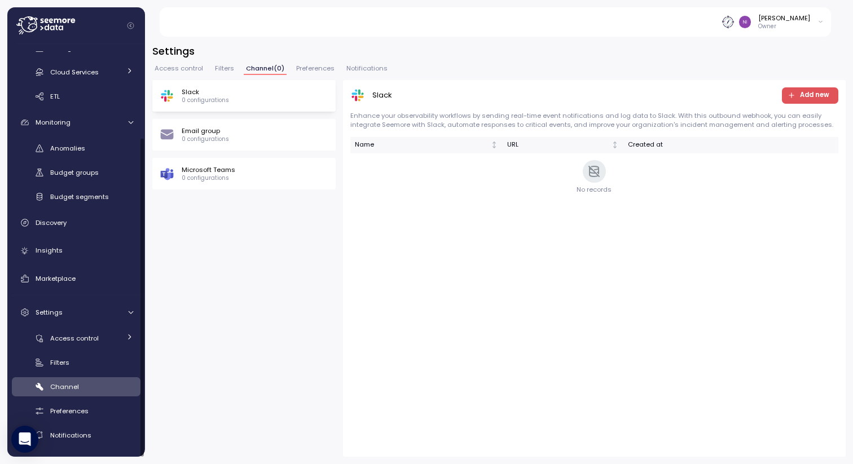
click at [265, 101] on div "Slack 0 configurations" at bounding box center [244, 95] width 169 height 17
click at [807, 98] on span "Add new" at bounding box center [814, 95] width 29 height 15
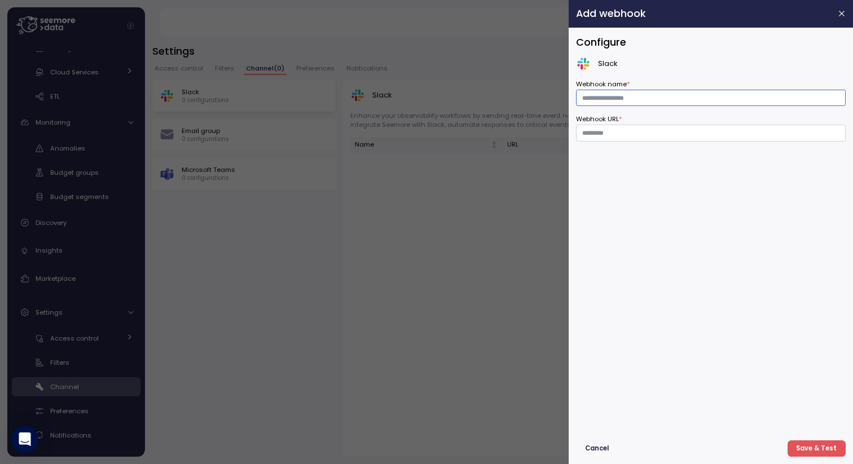
click at [621, 102] on input "Webhook name *" at bounding box center [711, 98] width 270 height 16
type input "**********"
click at [627, 135] on input "Webhook URL *" at bounding box center [711, 133] width 270 height 16
paste input "**********"
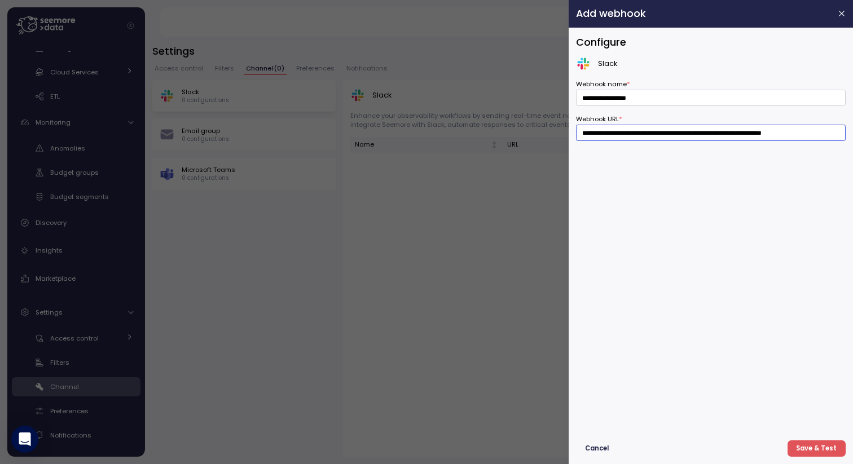
type input "**********"
click at [821, 450] on span "Save & Test" at bounding box center [816, 448] width 41 height 15
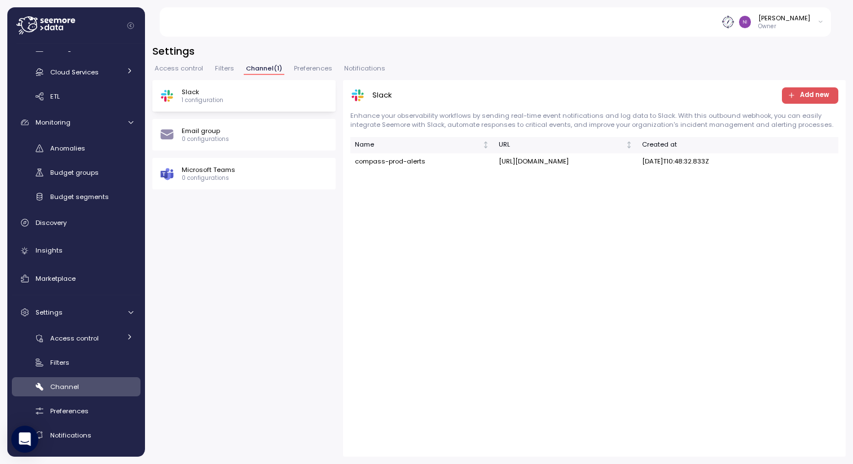
click at [248, 138] on div "Email group 0 configurations" at bounding box center [244, 134] width 169 height 17
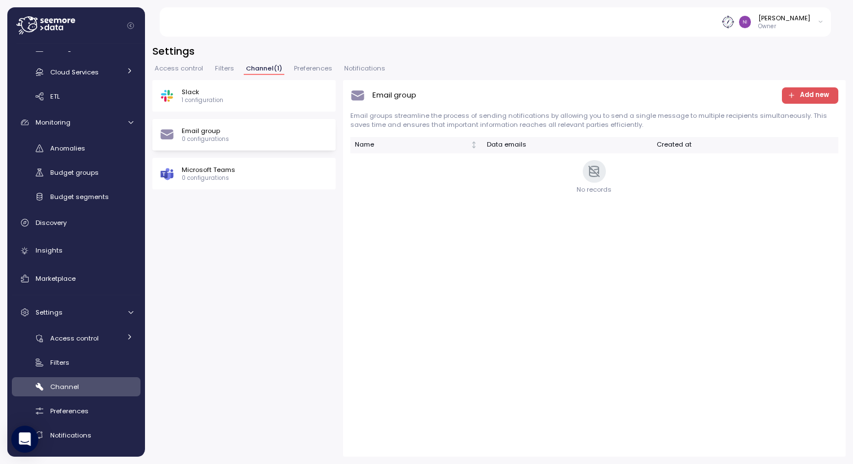
click at [803, 92] on span "Add new" at bounding box center [814, 95] width 29 height 15
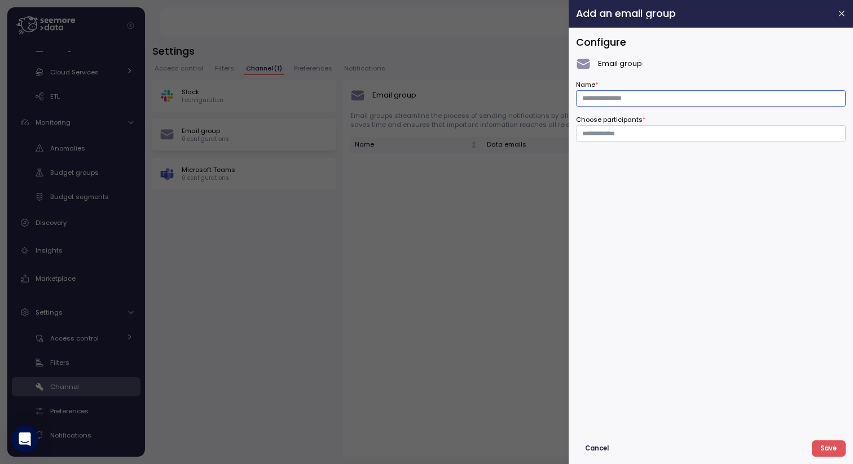
click at [698, 97] on input "Name *" at bounding box center [711, 98] width 270 height 16
type input "**********"
click at [644, 136] on input "Choose participants *" at bounding box center [710, 134] width 257 height 10
click at [829, 445] on span "Save" at bounding box center [828, 448] width 16 height 15
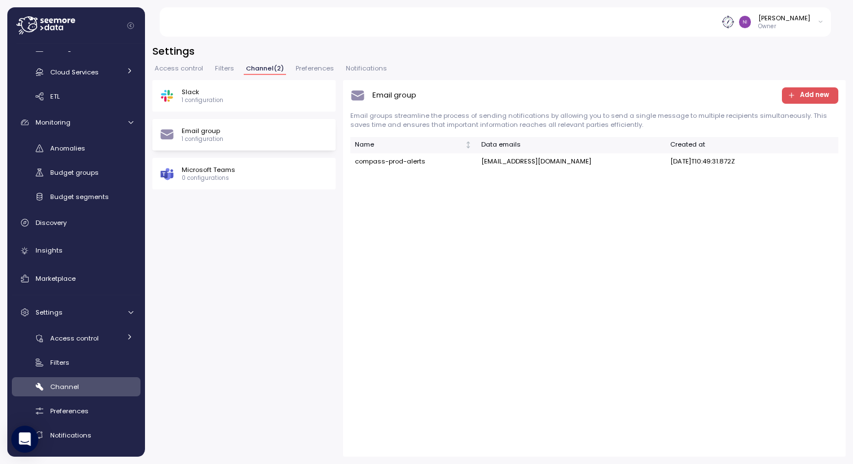
click at [305, 68] on span "Preferences" at bounding box center [315, 68] width 38 height 6
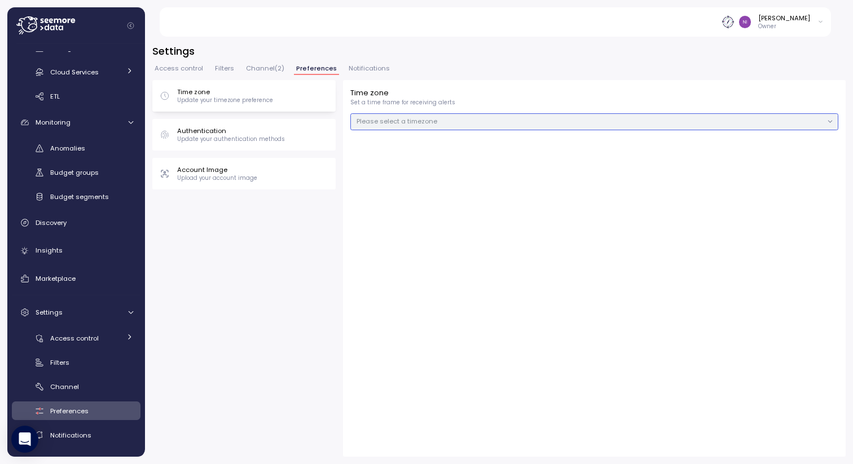
click at [390, 125] on span "Please select a timezone" at bounding box center [396, 121] width 81 height 9
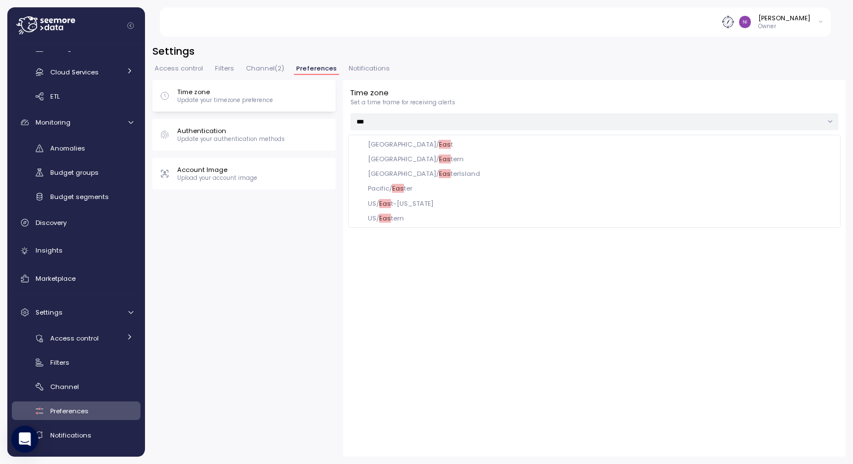
type input "****"
click at [383, 215] on mark "East" at bounding box center [386, 218] width 14 height 9
click at [248, 132] on p "Authentication" at bounding box center [231, 130] width 108 height 9
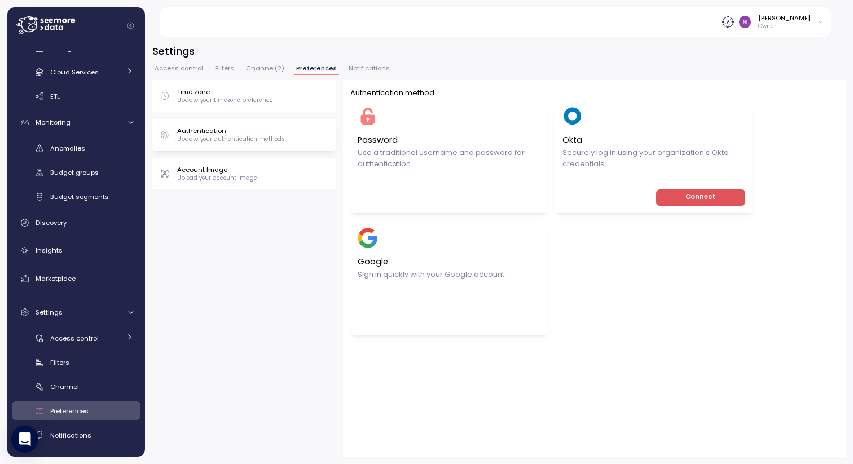
click at [706, 197] on span "Connect" at bounding box center [700, 197] width 30 height 15
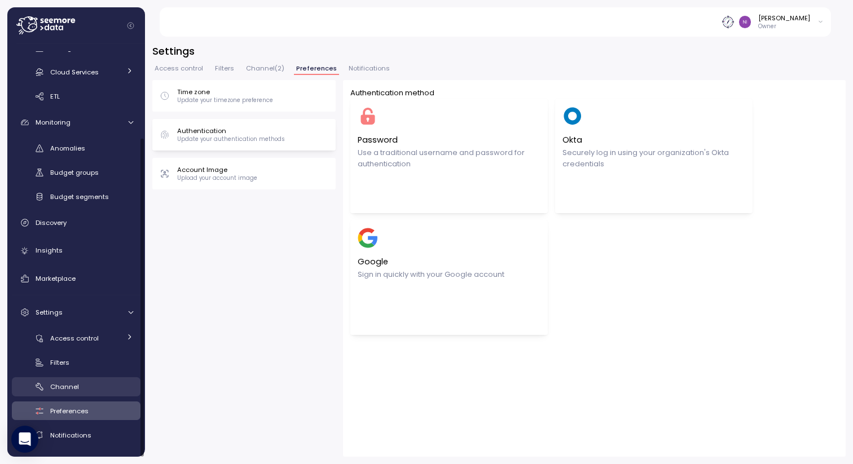
click at [58, 381] on div "Channel" at bounding box center [91, 386] width 83 height 11
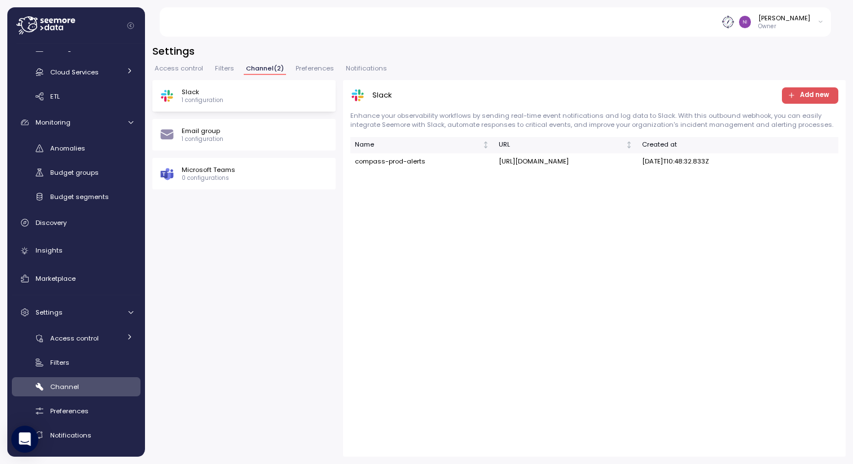
click at [223, 103] on div "Slack 1 configuration" at bounding box center [244, 95] width 169 height 17
